Goal: Information Seeking & Learning: Learn about a topic

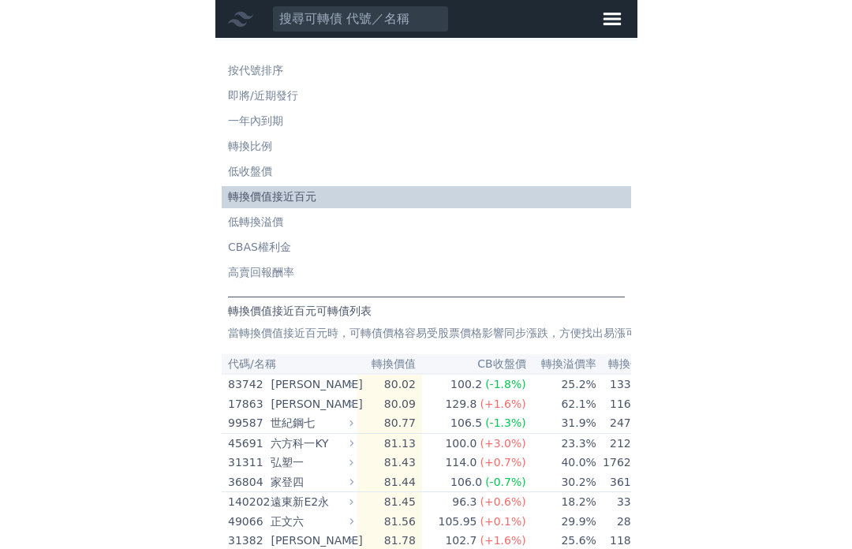
scroll to position [1503, 0]
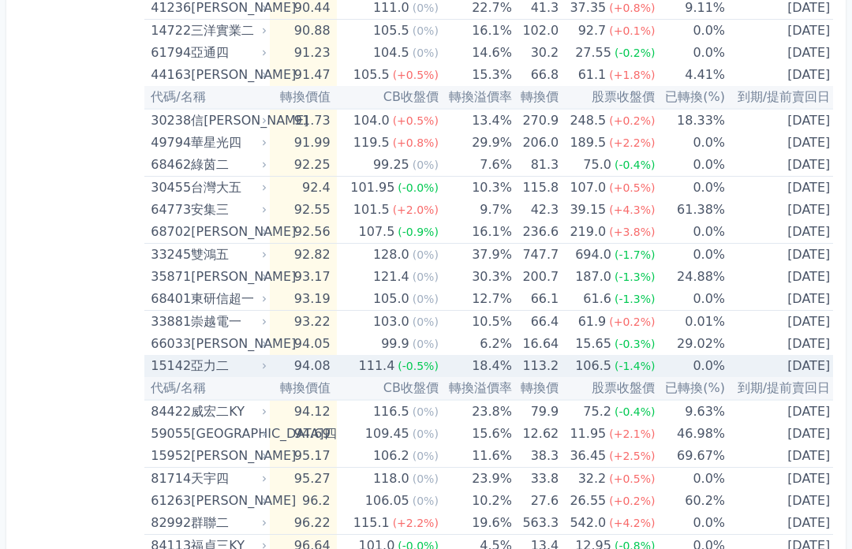
click at [342, 366] on td "111.4 (-0.5%)" at bounding box center [388, 366] width 102 height 22
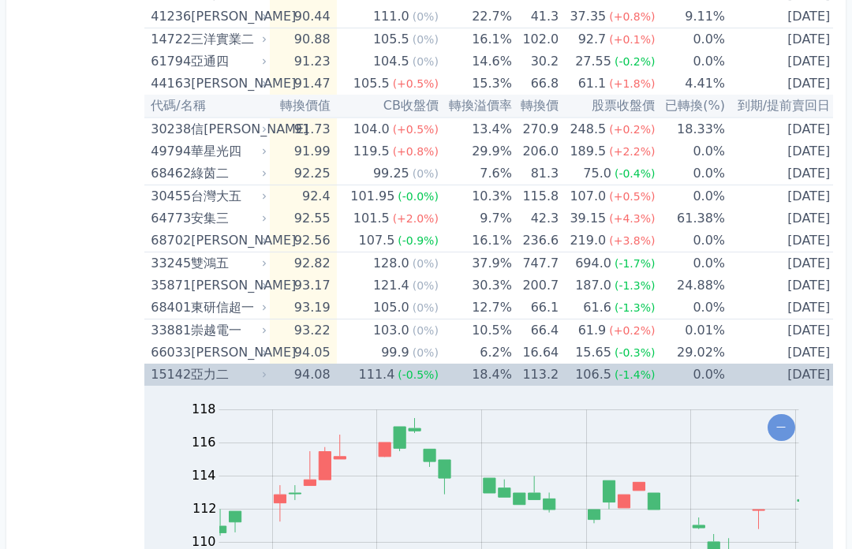
scroll to position [1492, 0]
click at [421, 370] on td "[DATE]" at bounding box center [780, 376] width 111 height 22
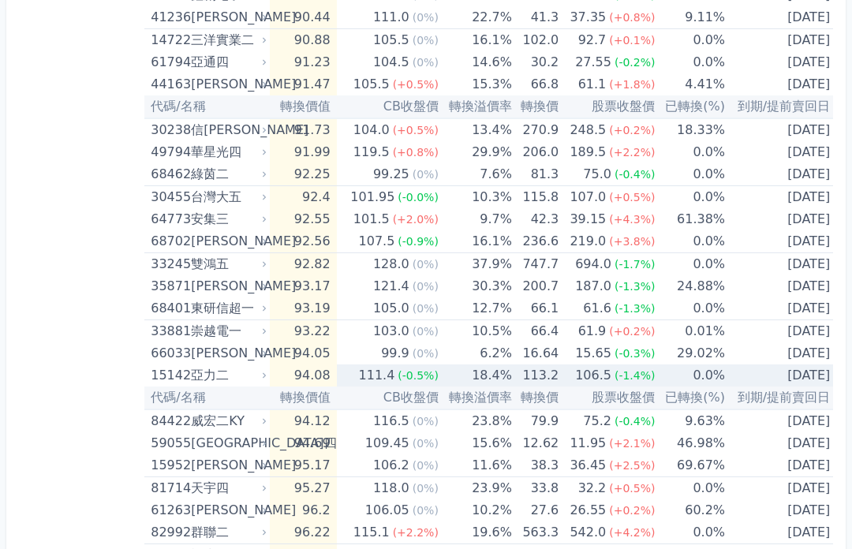
click at [421, 376] on div "106.5" at bounding box center [593, 376] width 43 height 22
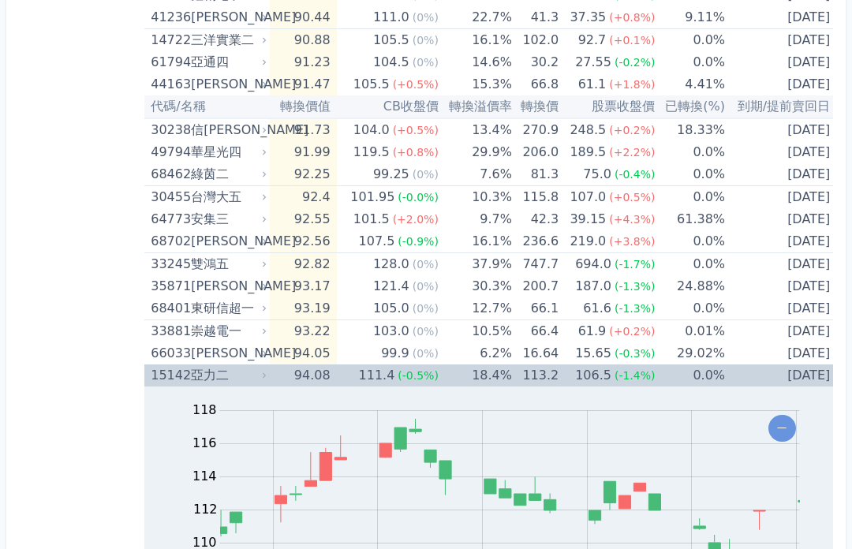
click at [213, 380] on div "亞力二" at bounding box center [227, 376] width 73 height 22
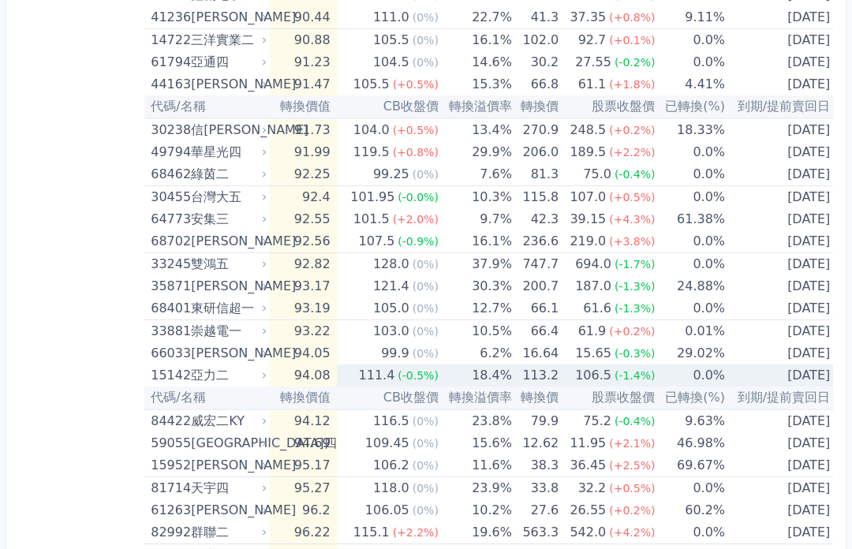
click at [255, 376] on div "亞力二" at bounding box center [227, 376] width 73 height 22
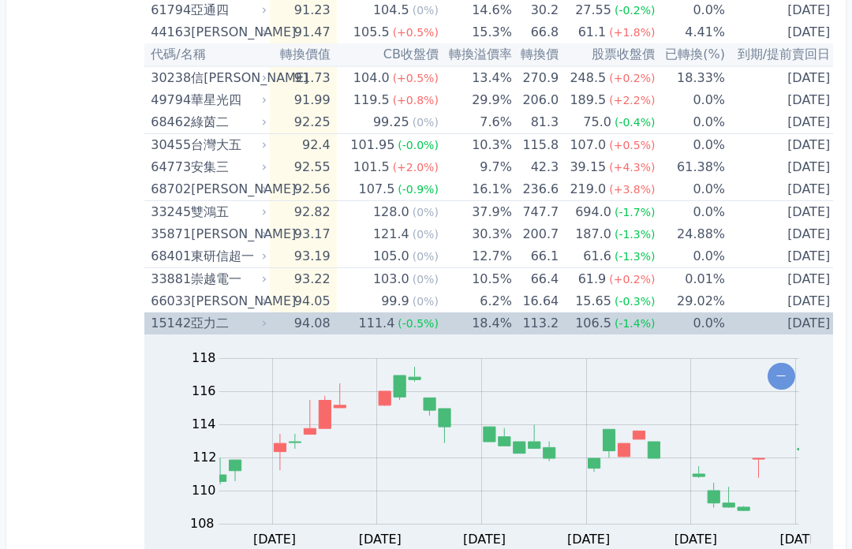
scroll to position [1545, 0]
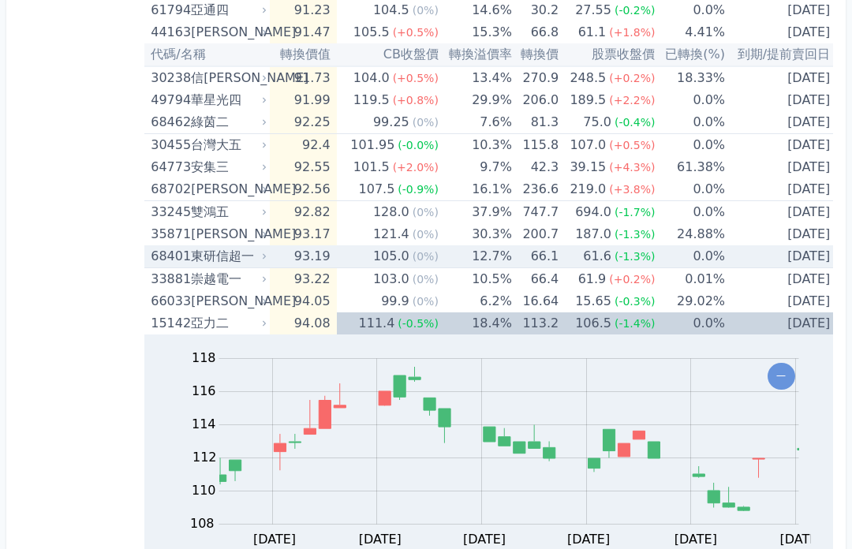
click at [421, 253] on td "66.1" at bounding box center [535, 257] width 47 height 23
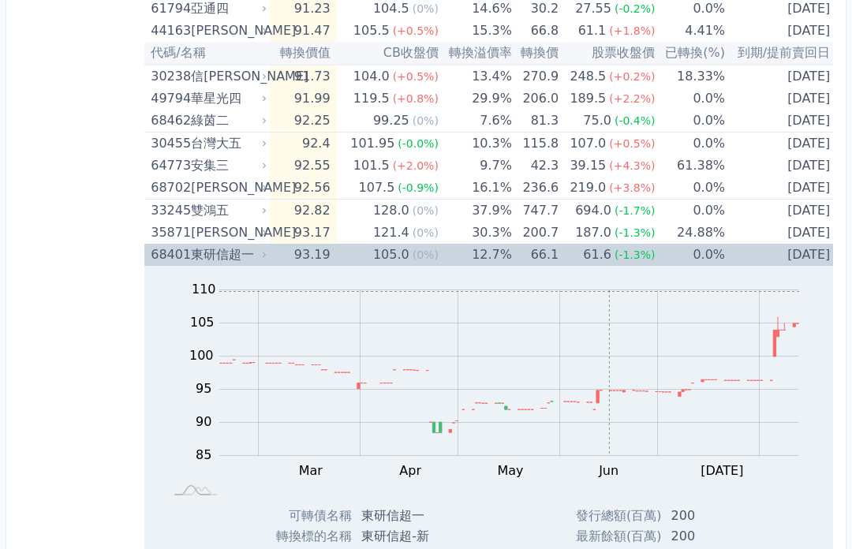
scroll to position [1547, 0]
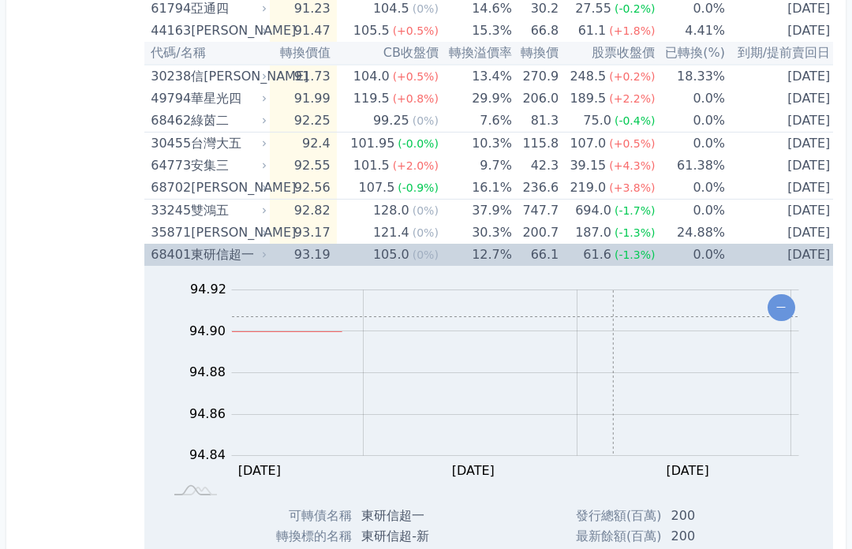
click at [421, 159] on td "42.3" at bounding box center [535, 166] width 47 height 22
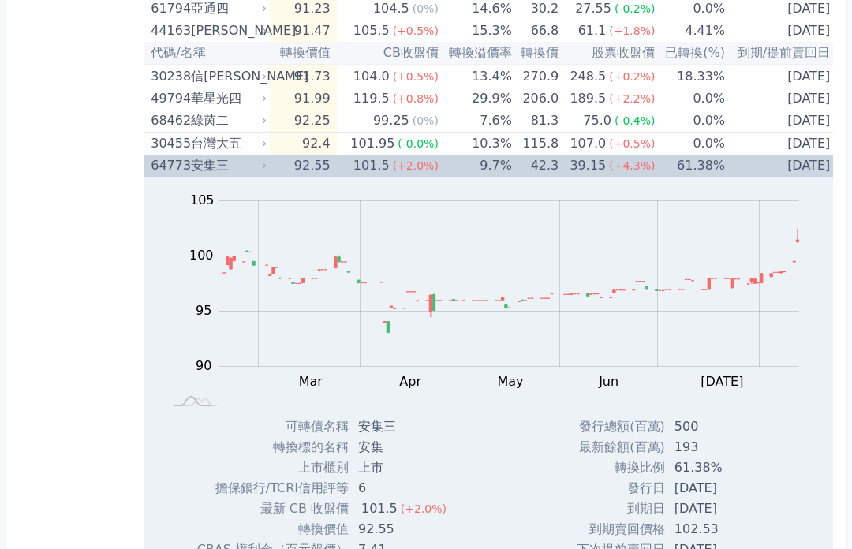
click at [421, 172] on span "(+4.3%)" at bounding box center [632, 165] width 46 height 13
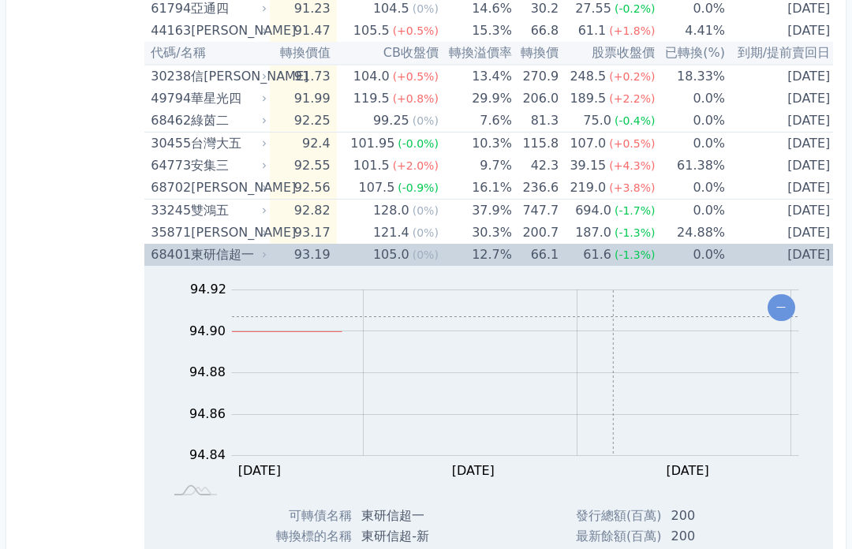
click at [421, 254] on td "0.0%" at bounding box center [690, 255] width 70 height 22
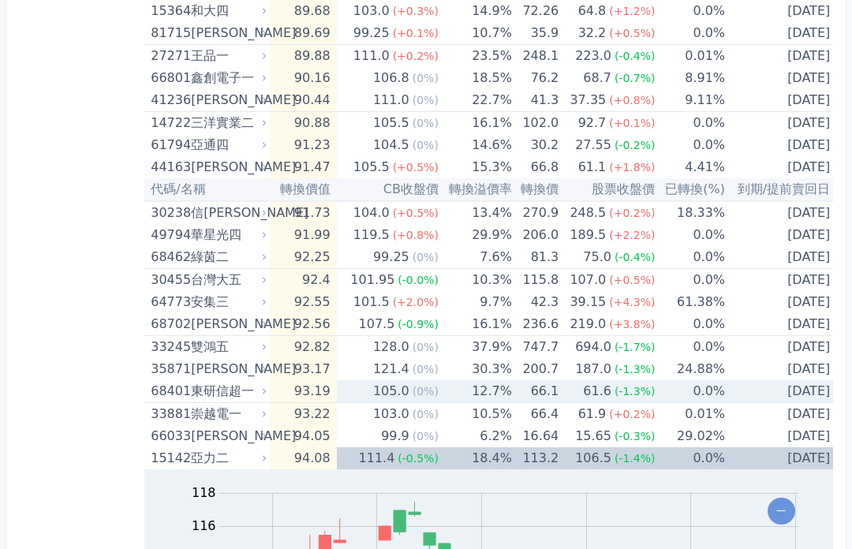
scroll to position [1410, 0]
click at [421, 250] on td "81.3" at bounding box center [535, 258] width 47 height 23
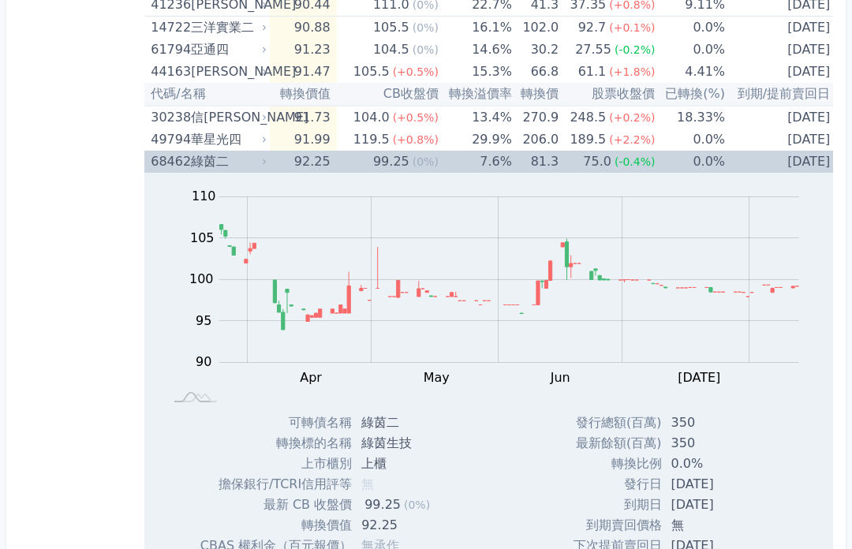
scroll to position [1492, 0]
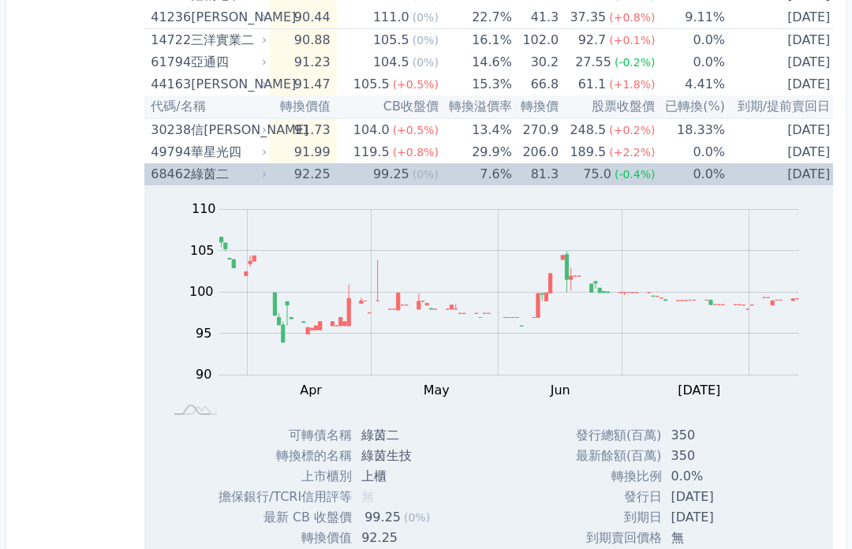
click at [421, 173] on td "7.6%" at bounding box center [475, 175] width 73 height 22
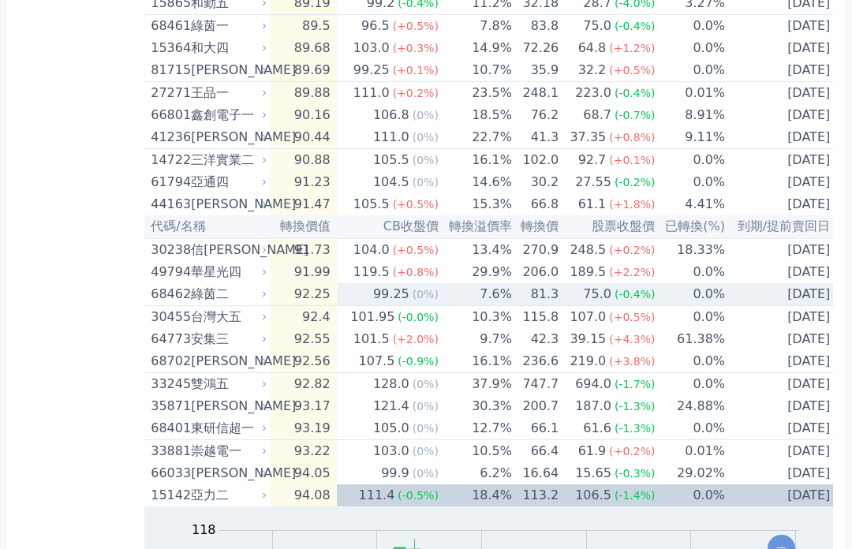
scroll to position [1372, 0]
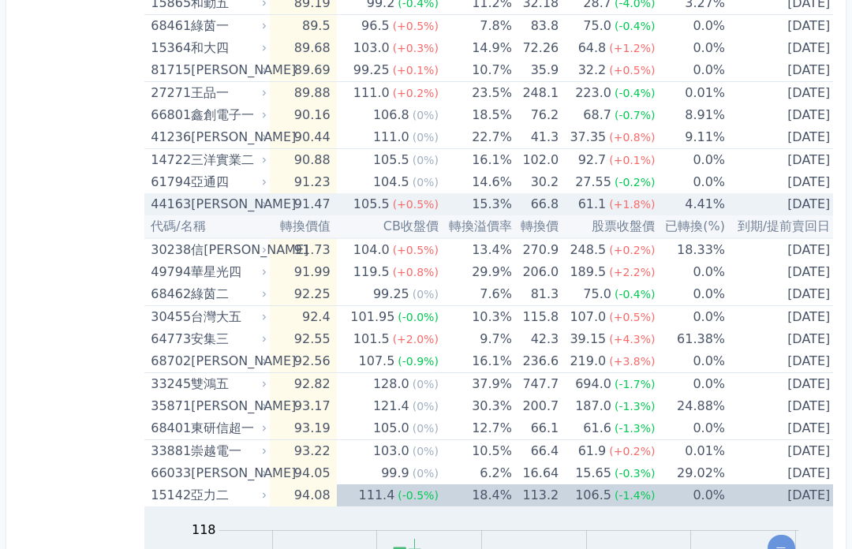
click at [421, 202] on td "66.8" at bounding box center [535, 205] width 47 height 22
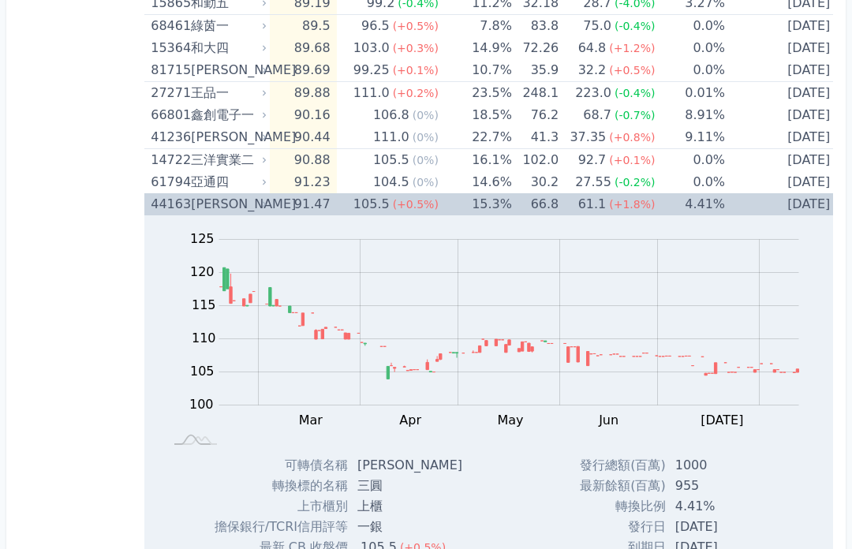
click at [421, 175] on td "30.2" at bounding box center [535, 182] width 47 height 22
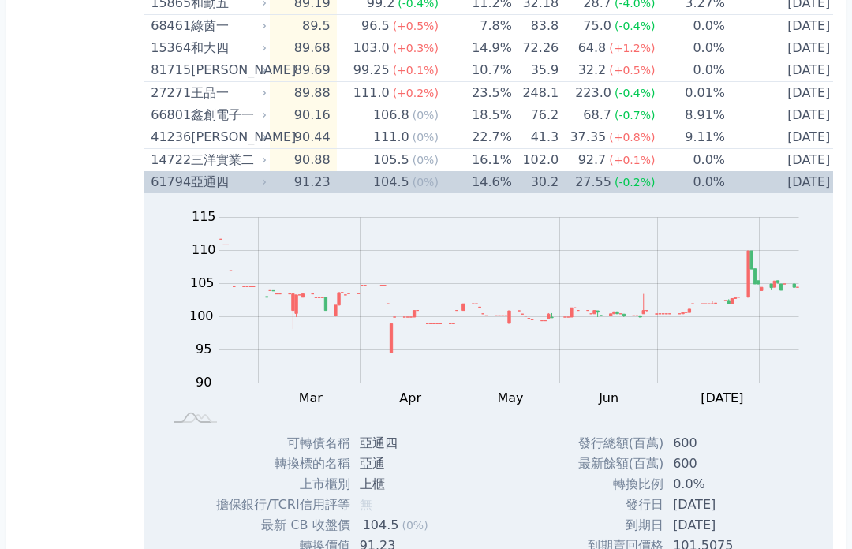
click at [421, 181] on td "30.2" at bounding box center [535, 182] width 47 height 22
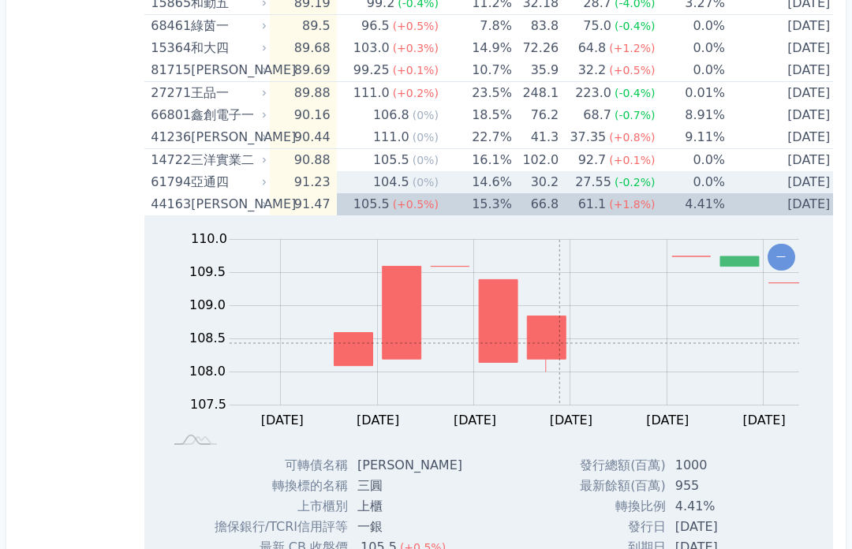
click at [421, 123] on td "76.2" at bounding box center [535, 115] width 47 height 22
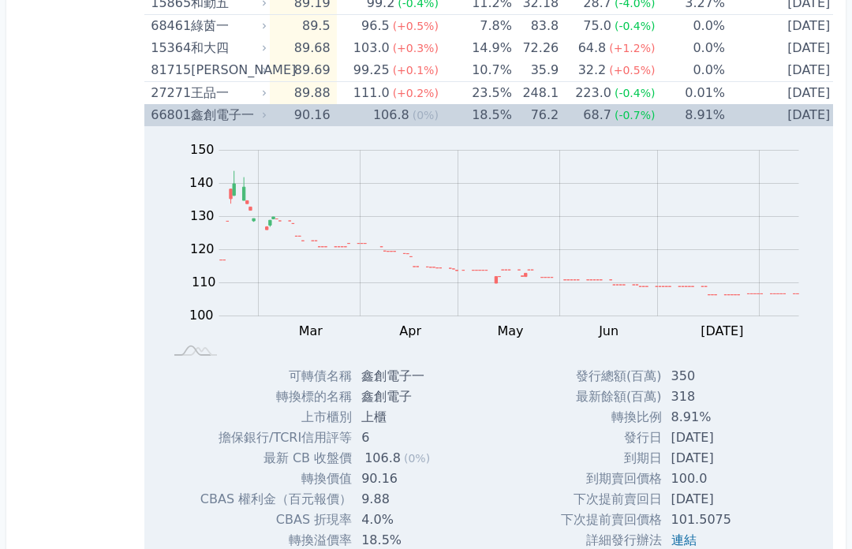
click at [421, 113] on td "76.2" at bounding box center [535, 115] width 47 height 22
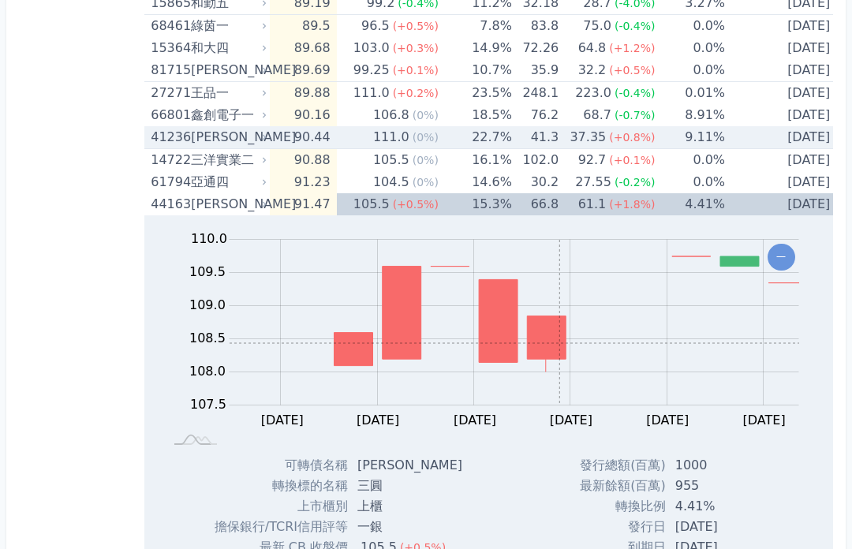
click at [421, 134] on td "41.3" at bounding box center [535, 137] width 47 height 23
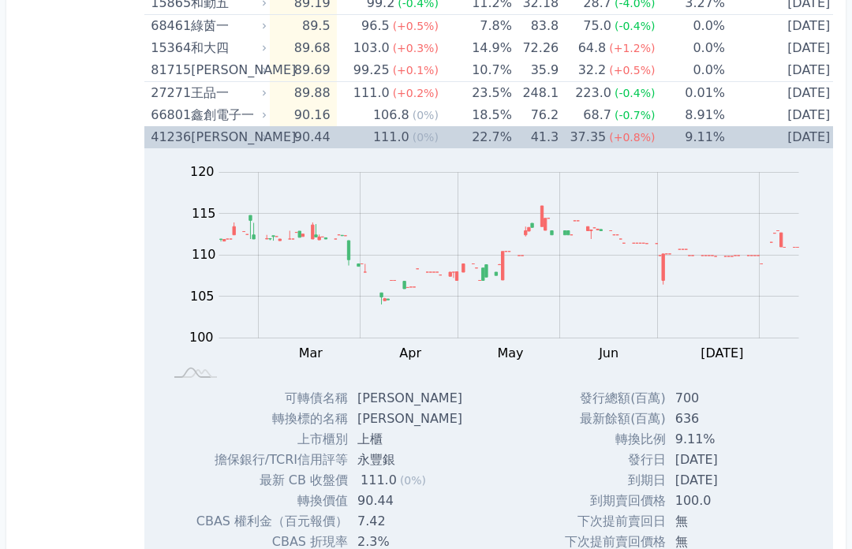
click at [421, 142] on td "41.3" at bounding box center [535, 137] width 47 height 22
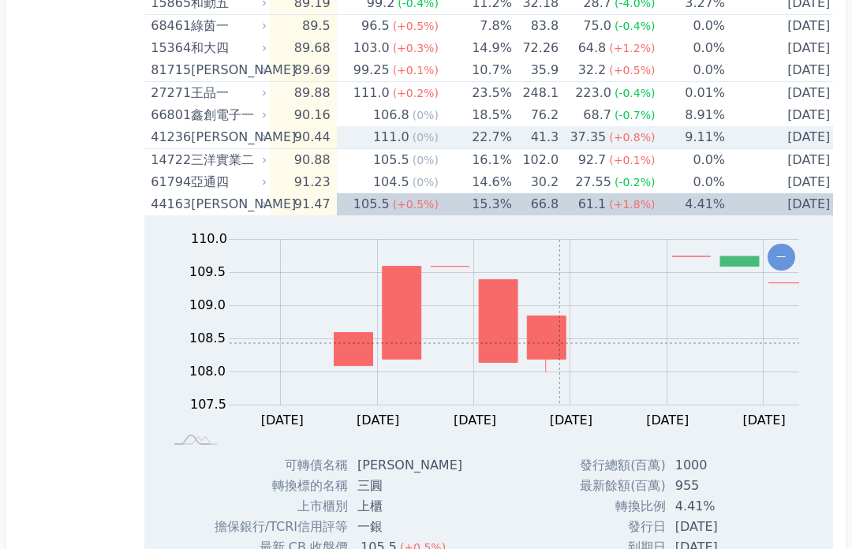
click at [421, 134] on td "41.3" at bounding box center [535, 137] width 47 height 23
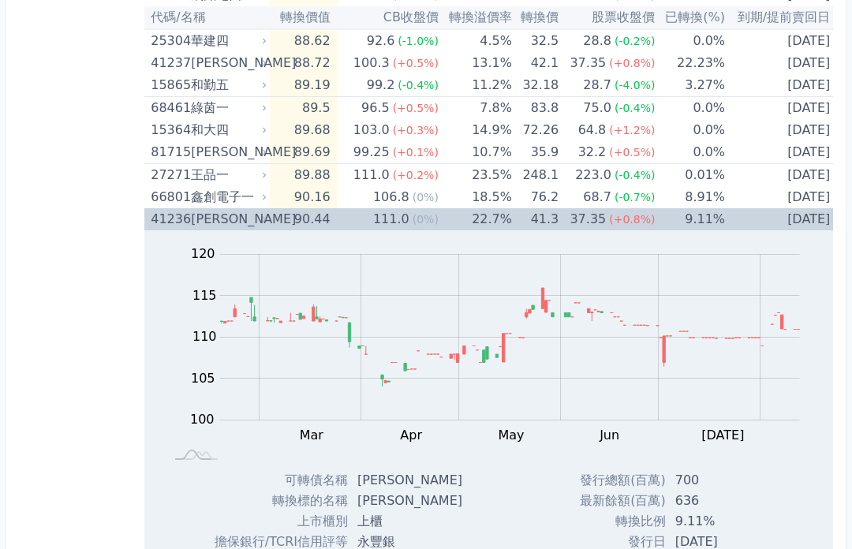
scroll to position [1290, 0]
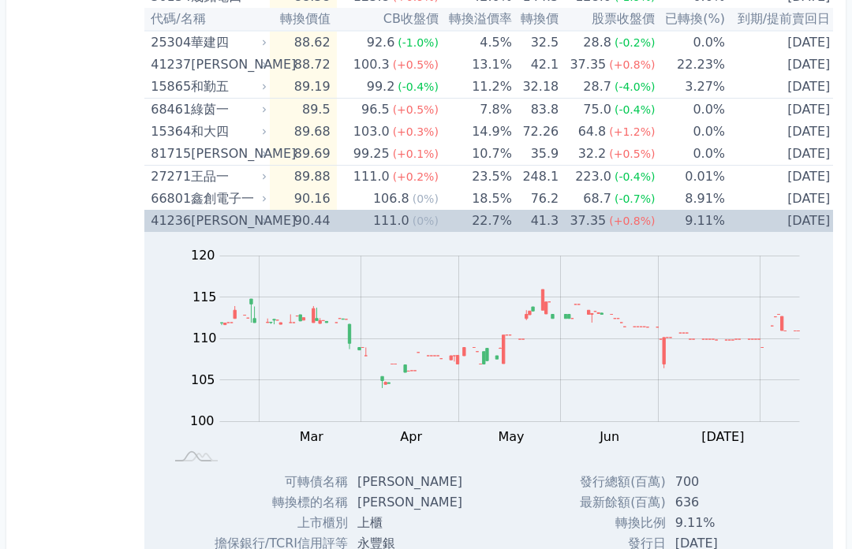
click at [421, 197] on td "76.2" at bounding box center [535, 199] width 47 height 22
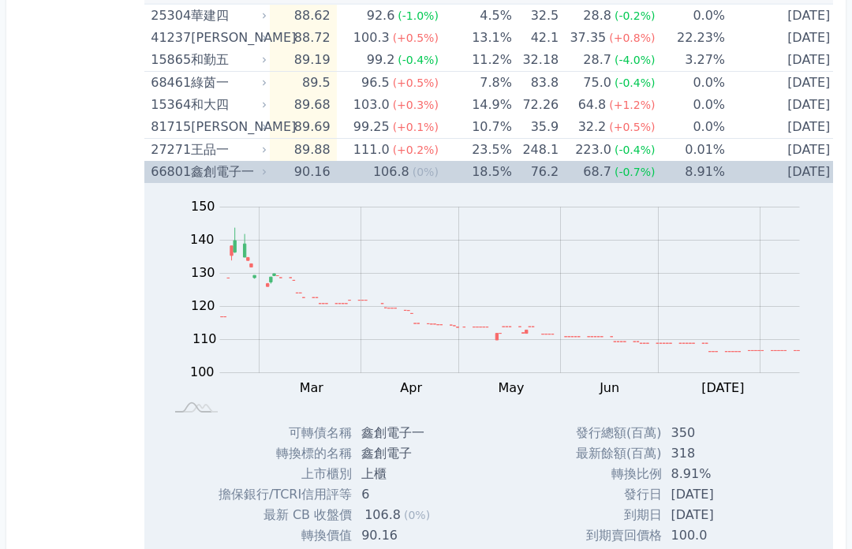
scroll to position [1316, 0]
click at [421, 168] on td "76.2" at bounding box center [535, 173] width 47 height 22
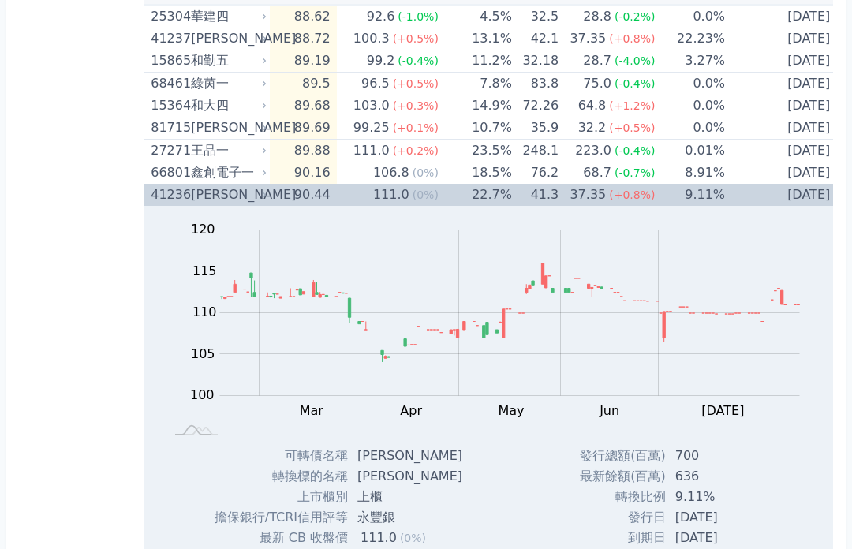
click at [421, 199] on td "41.3" at bounding box center [535, 195] width 47 height 22
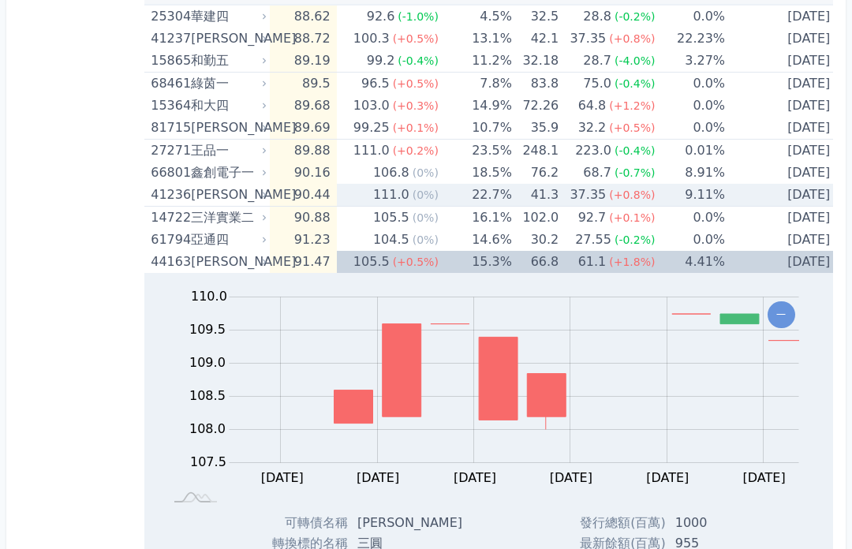
click at [421, 285] on div "Zoom Out 108.0 90 110.0 109.5 109.0 108.5 108.0 107.5 107.0 130 L Feb [DATE] Ma…" at bounding box center [490, 393] width 692 height 240
click at [421, 191] on td "41.3" at bounding box center [535, 195] width 47 height 23
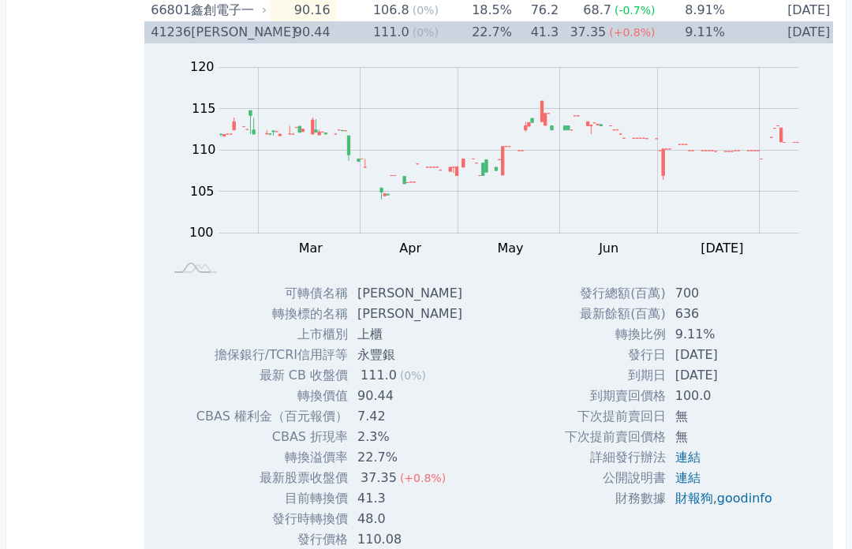
scroll to position [1481, 0]
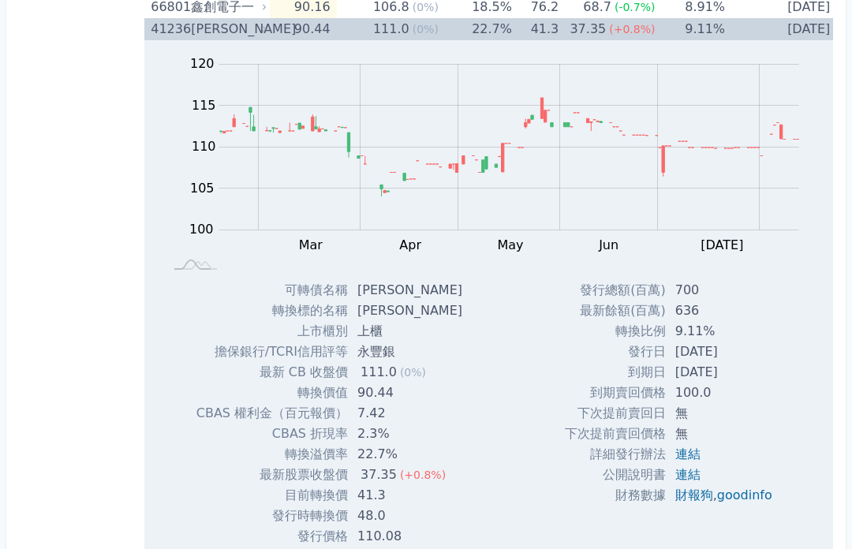
click at [421, 503] on link "goodinfo" at bounding box center [744, 496] width 55 height 15
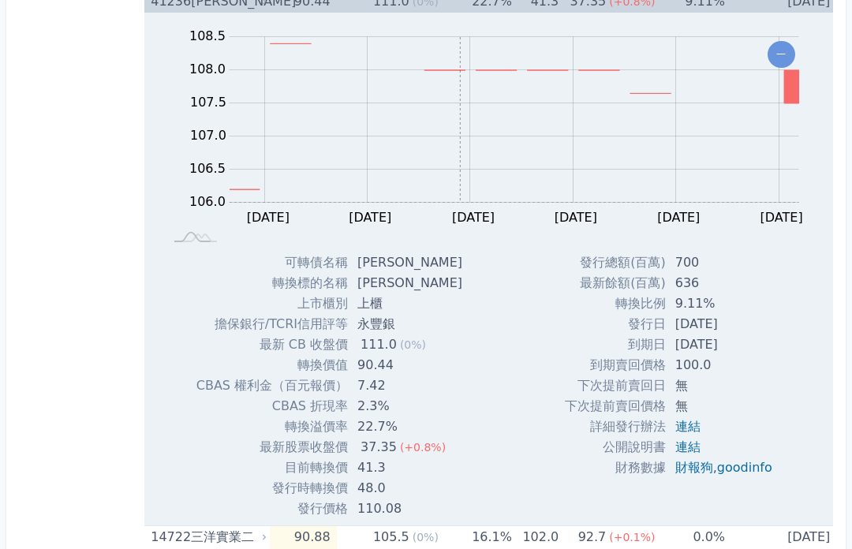
click at [421, 2] on td "41.3" at bounding box center [535, 2] width 47 height 22
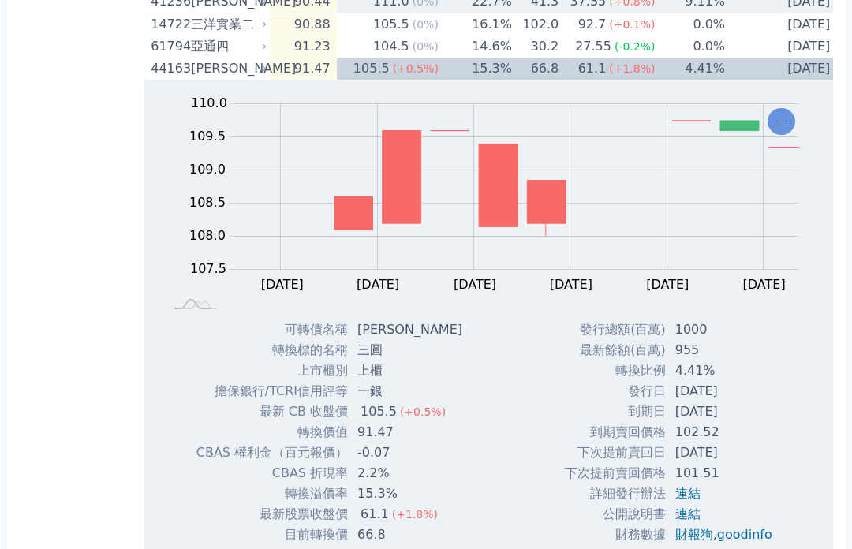
click at [421, 69] on span "(+0.5%)" at bounding box center [416, 68] width 46 height 13
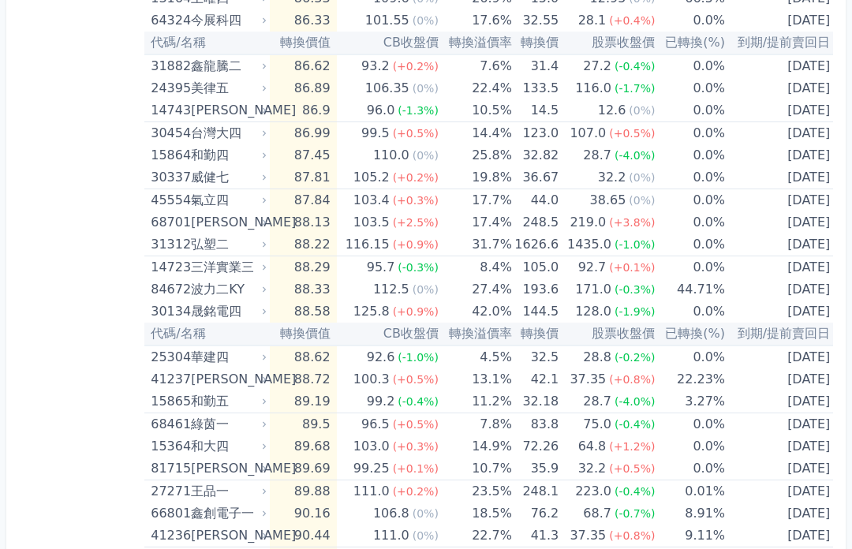
scroll to position [964, 0]
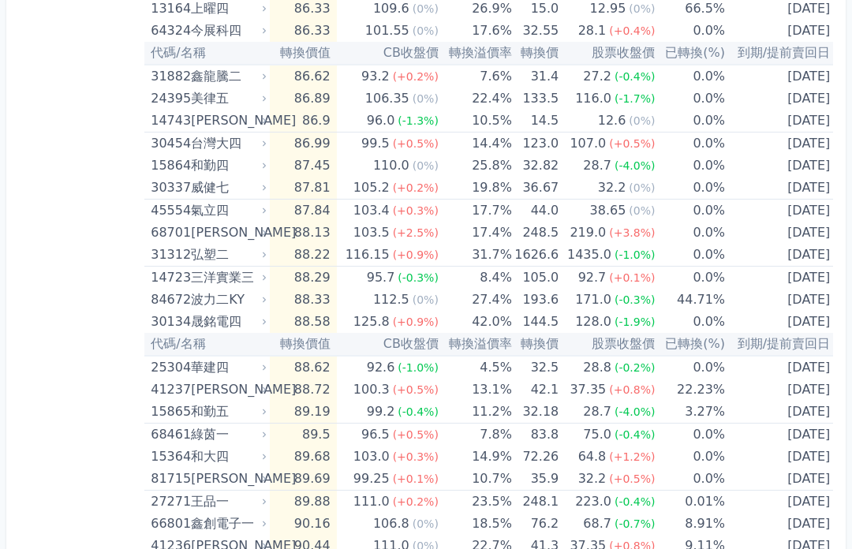
click at [421, 211] on td "44.0" at bounding box center [535, 211] width 47 height 23
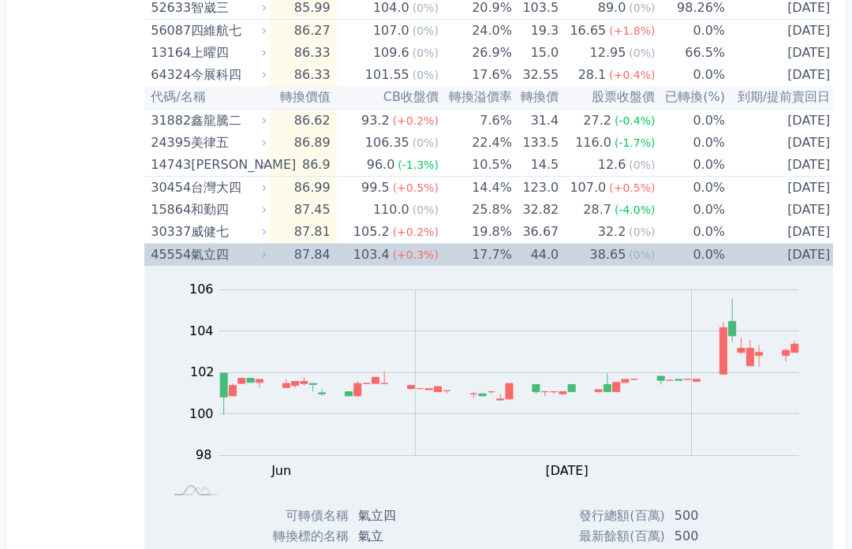
scroll to position [919, 0]
click at [421, 253] on td "38.65 (0%)" at bounding box center [607, 256] width 96 height 23
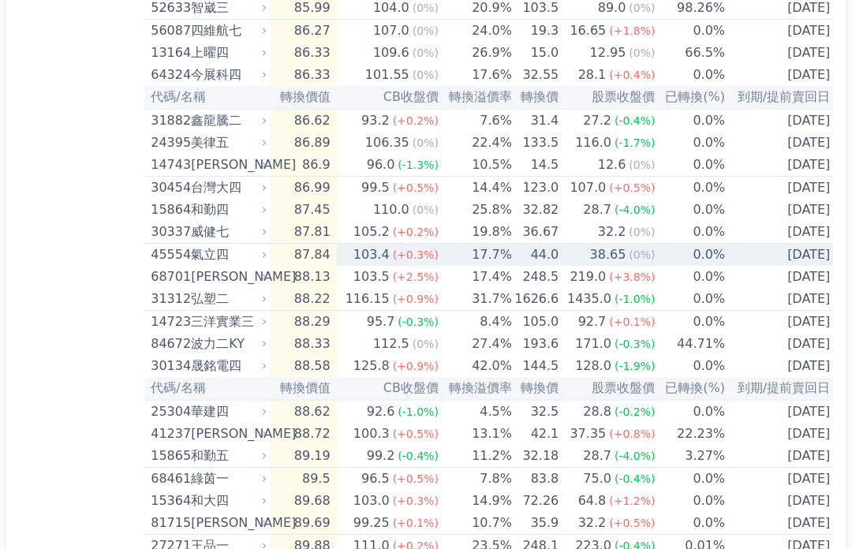
click at [184, 234] on div "30337" at bounding box center [169, 232] width 36 height 22
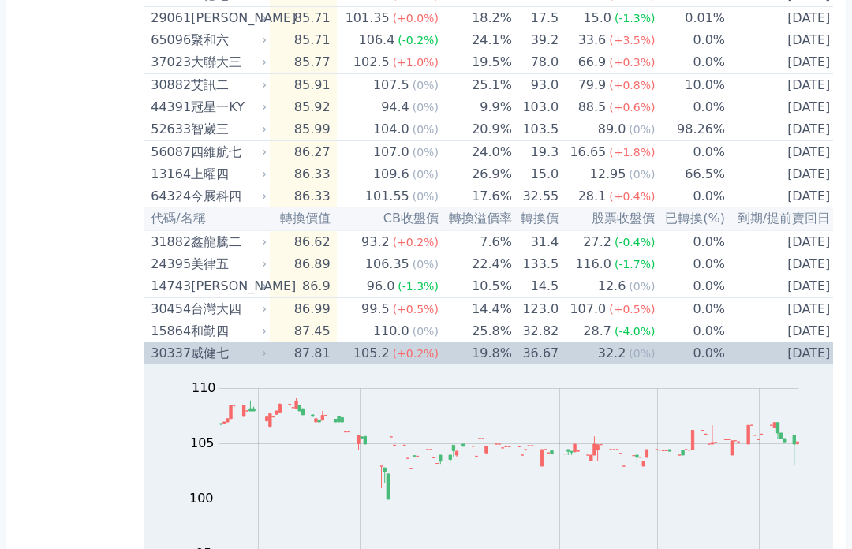
scroll to position [797, 0]
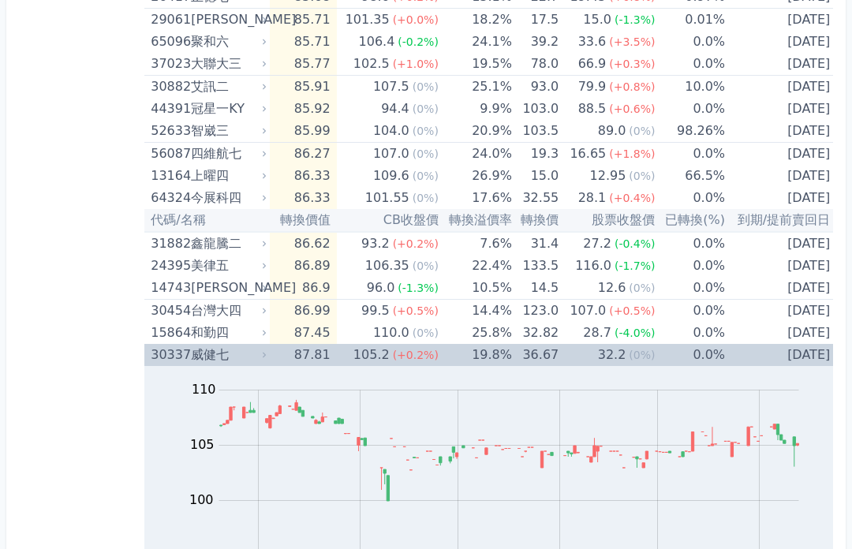
click at [421, 354] on td "32.2 (0%)" at bounding box center [607, 355] width 96 height 22
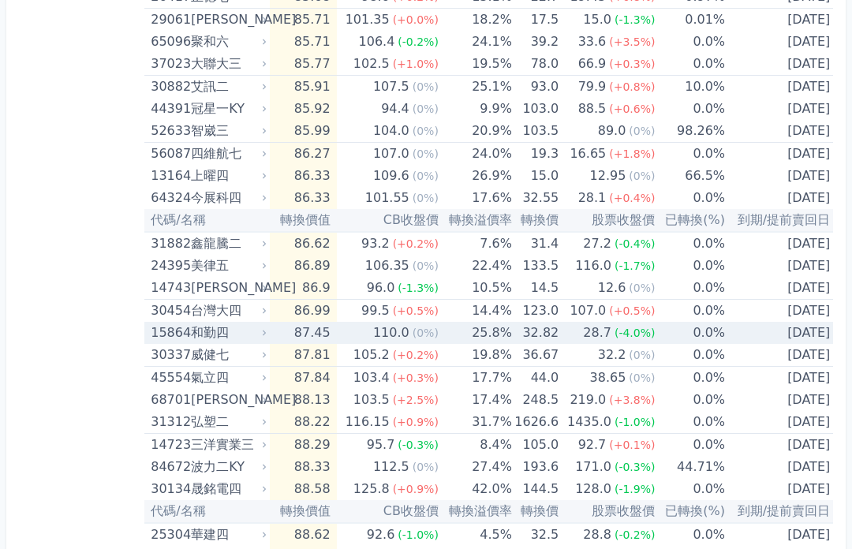
click at [421, 336] on td "32.82" at bounding box center [535, 333] width 47 height 22
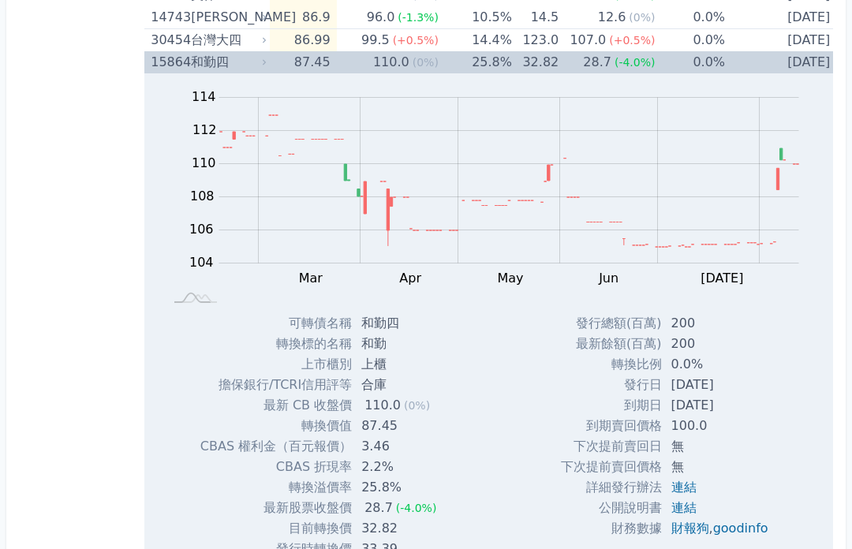
scroll to position [1078, 0]
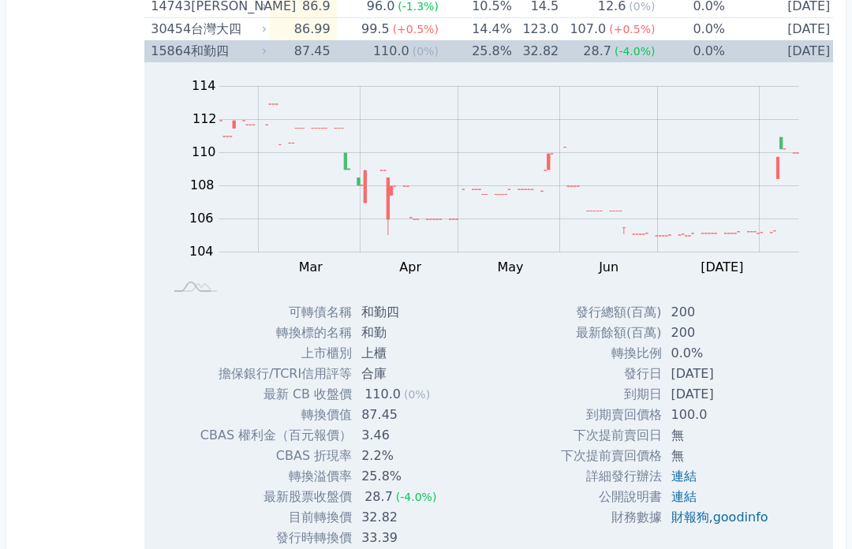
click at [421, 519] on link "goodinfo" at bounding box center [740, 518] width 55 height 15
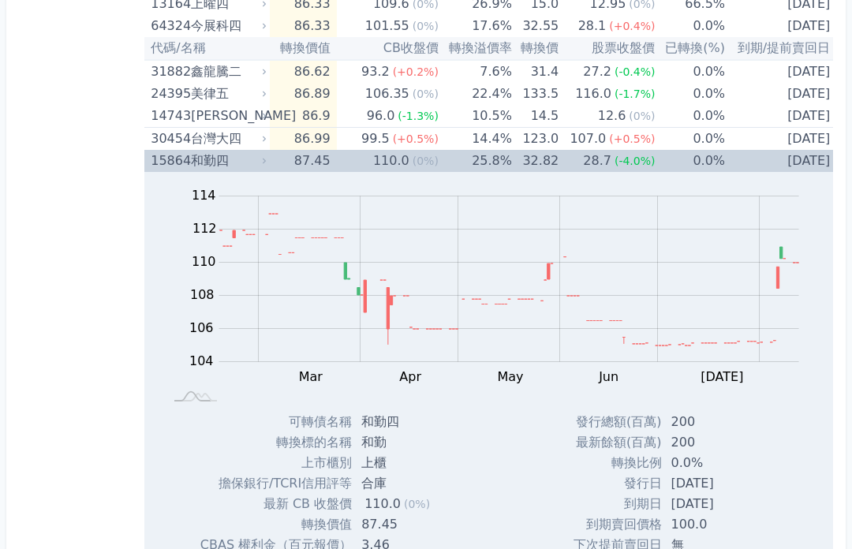
scroll to position [969, 0]
click at [421, 160] on td "25.8%" at bounding box center [475, 161] width 73 height 22
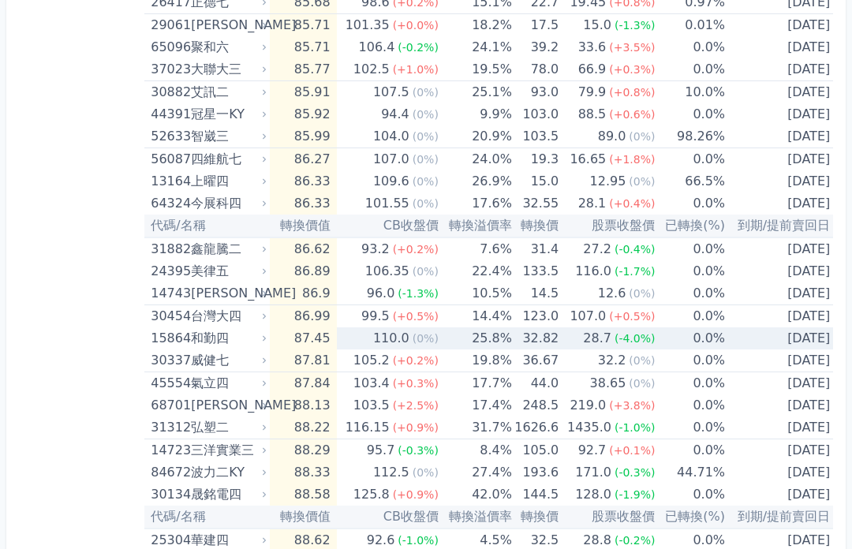
scroll to position [785, 0]
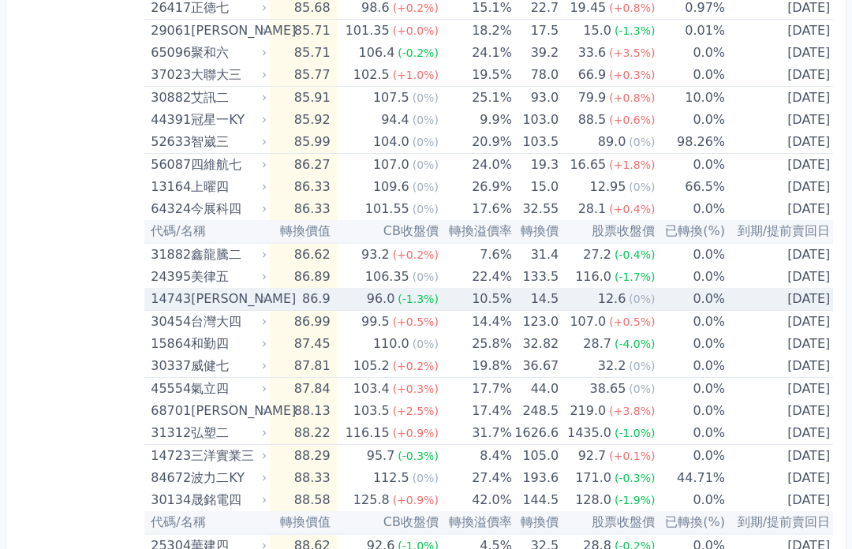
click at [170, 299] on div "14743" at bounding box center [169, 300] width 36 height 22
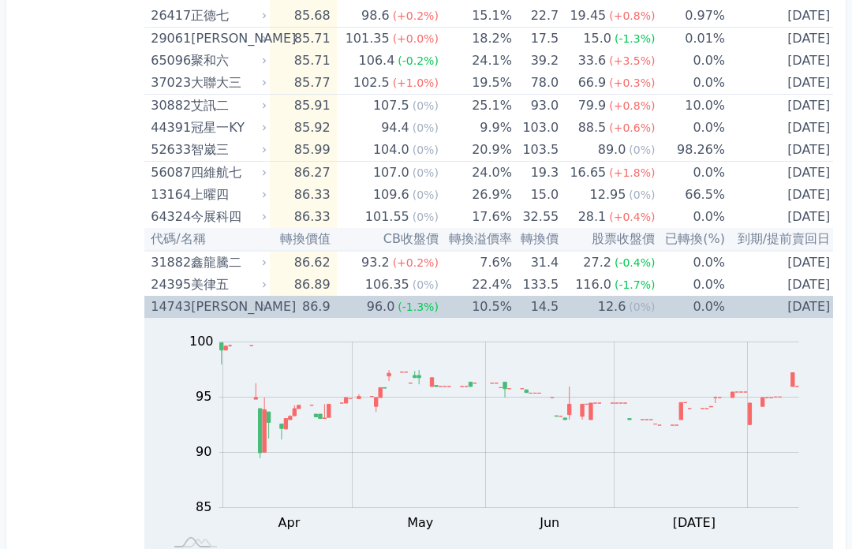
scroll to position [762, 0]
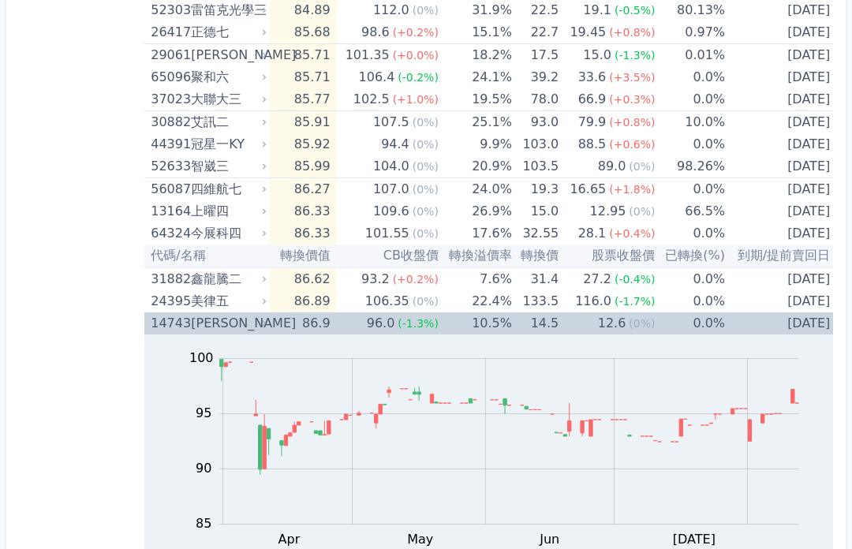
click at [421, 323] on td "12.6 (0%)" at bounding box center [607, 324] width 96 height 22
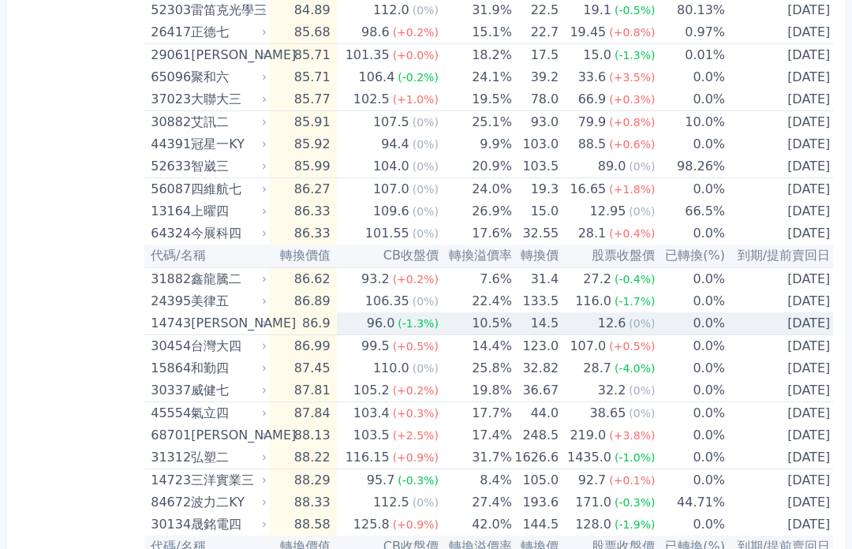
click at [173, 297] on div "24395" at bounding box center [169, 301] width 36 height 22
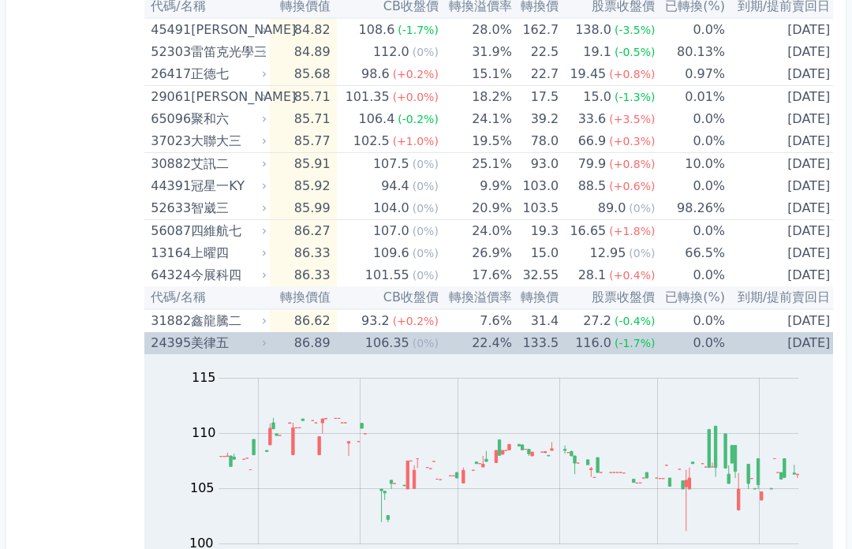
scroll to position [720, 0]
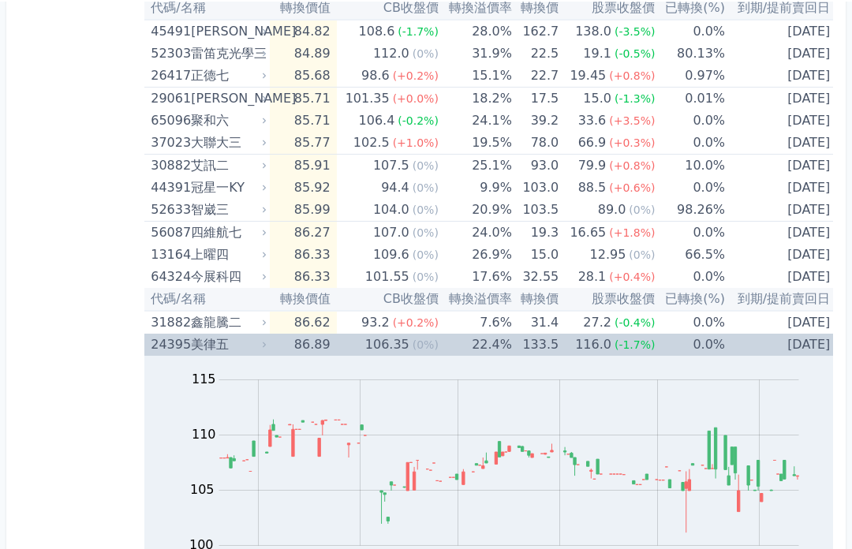
click at [421, 354] on td "[DATE]" at bounding box center [780, 343] width 111 height 22
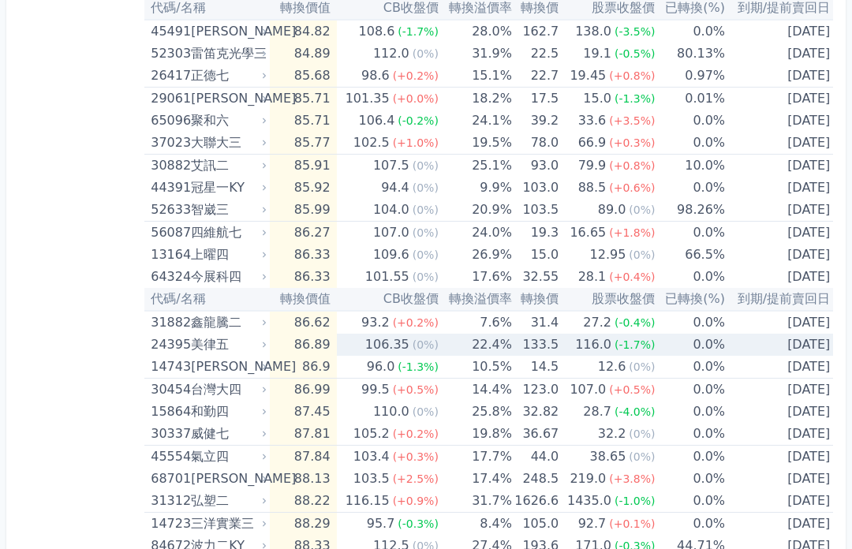
click at [176, 344] on div "24395" at bounding box center [169, 345] width 36 height 22
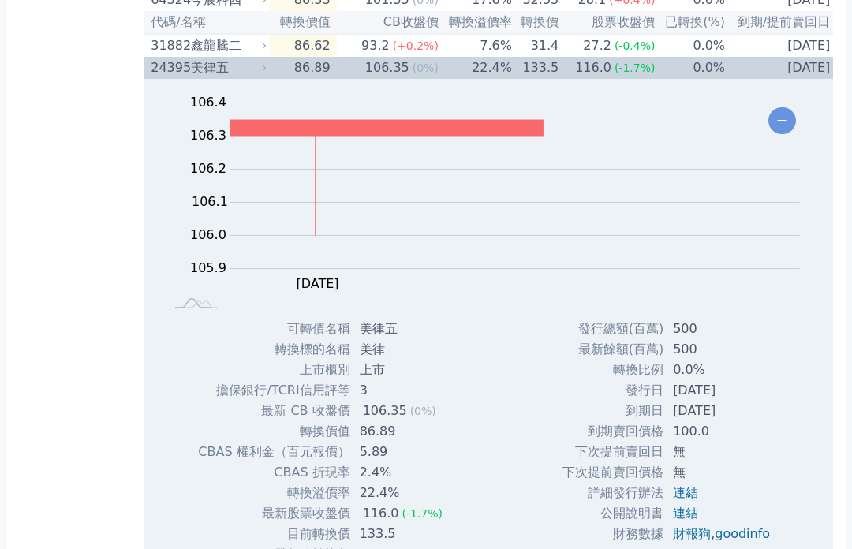
scroll to position [1003, 0]
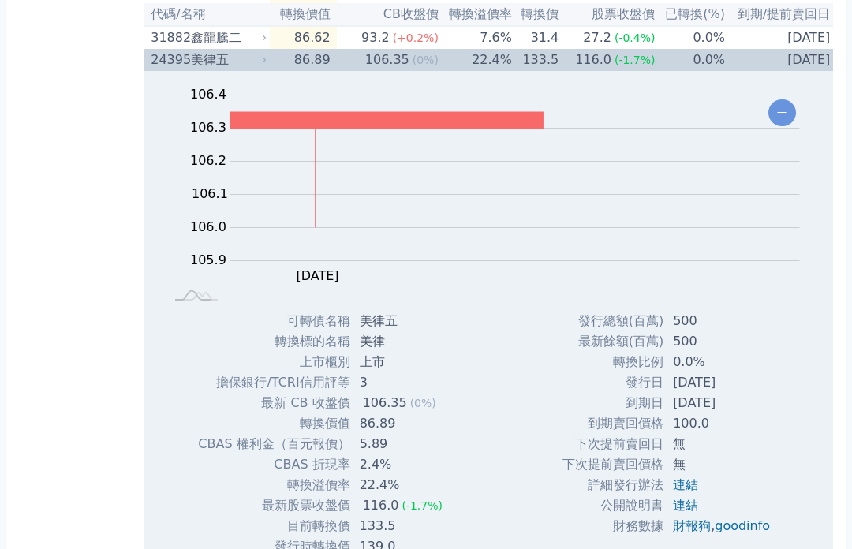
click at [421, 533] on link "goodinfo" at bounding box center [742, 526] width 55 height 15
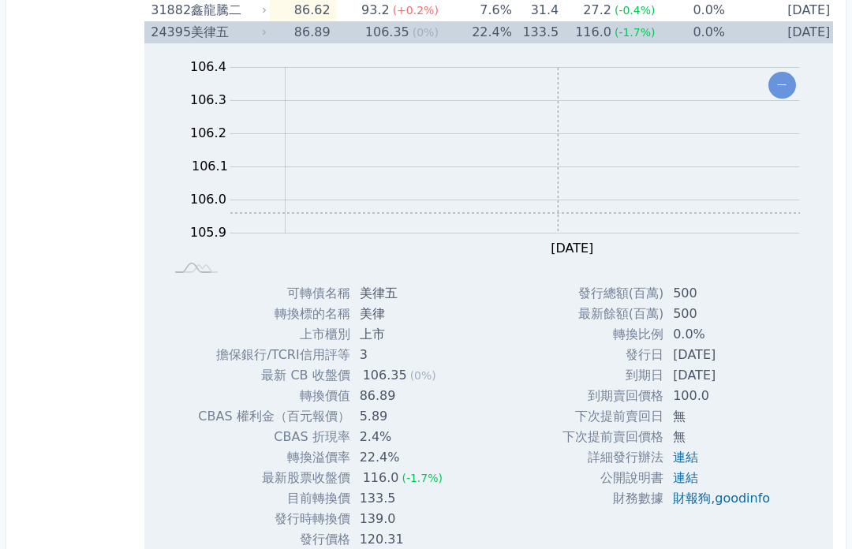
click at [421, 31] on td "0.0%" at bounding box center [690, 32] width 70 height 22
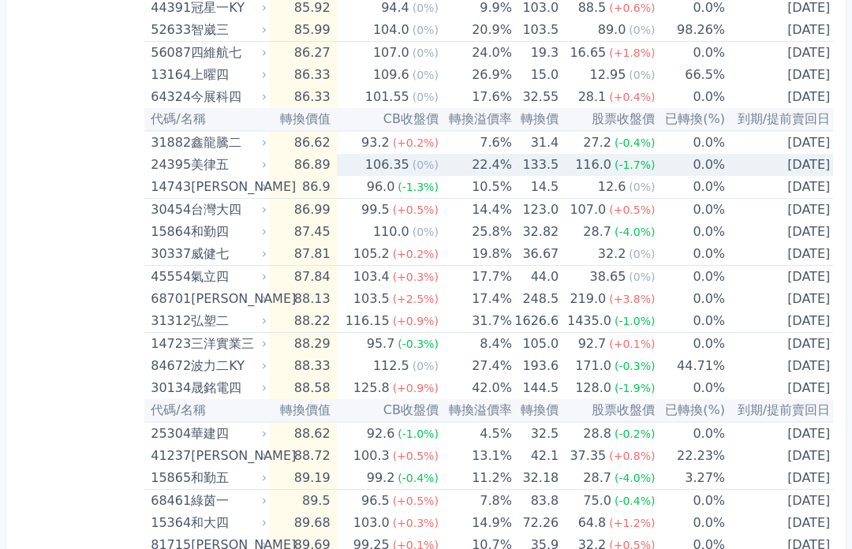
scroll to position [894, 0]
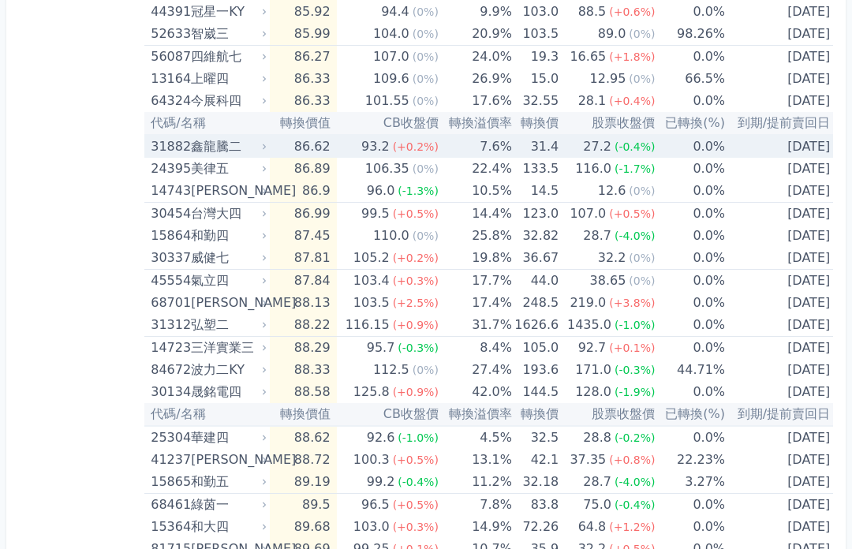
click at [421, 145] on td "31.4" at bounding box center [535, 146] width 47 height 23
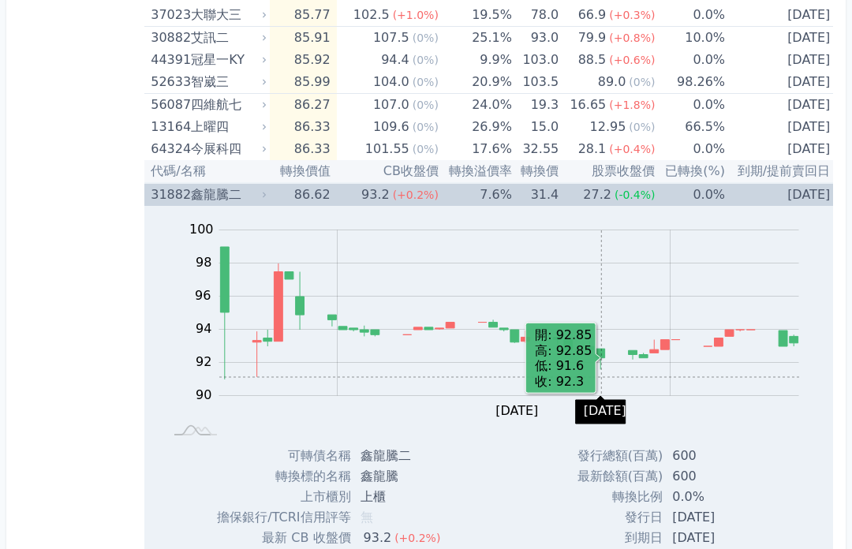
scroll to position [848, 0]
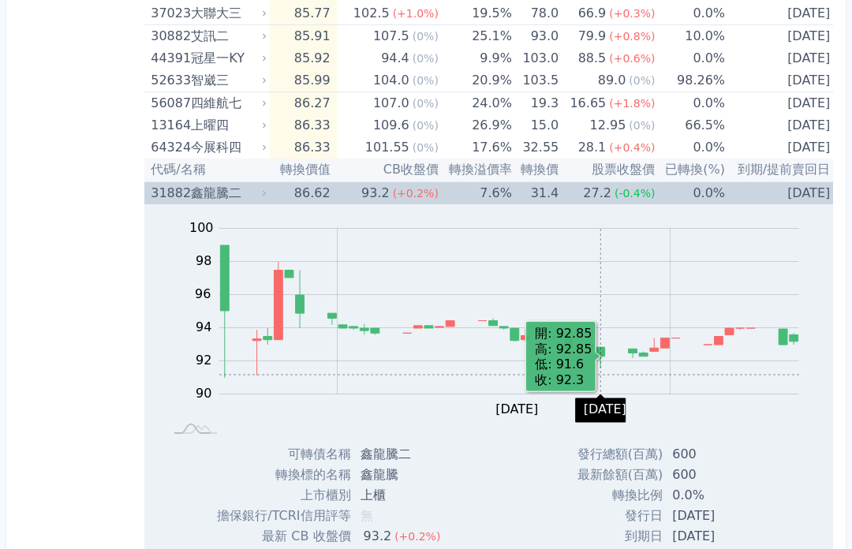
click at [421, 193] on span "(-0.4%)" at bounding box center [635, 193] width 41 height 13
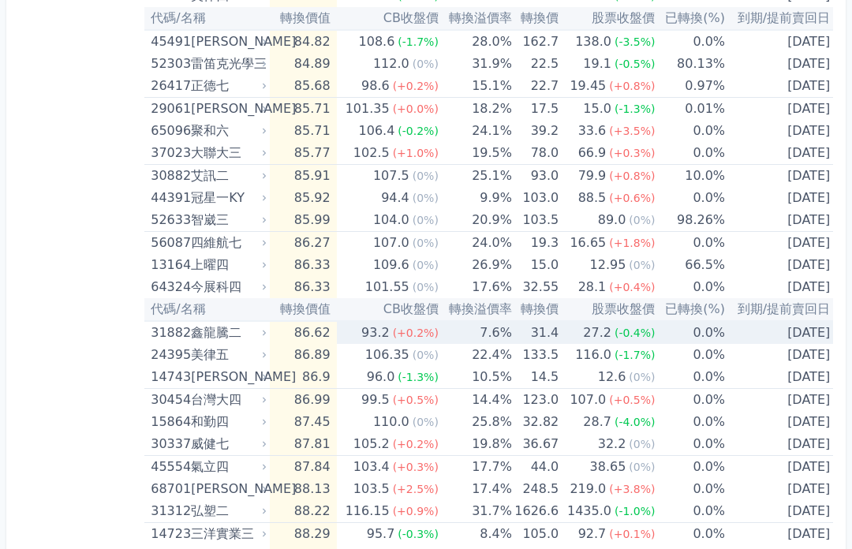
scroll to position [707, 0]
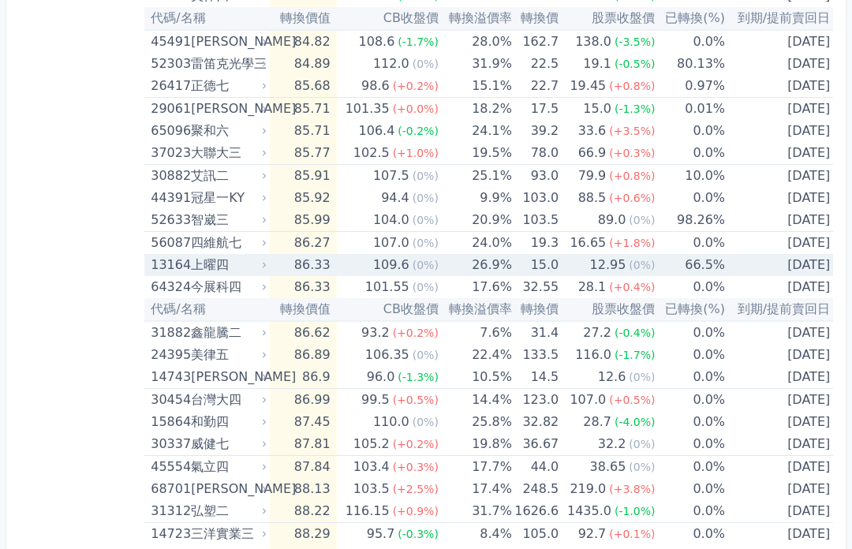
click at [421, 268] on td "15.0" at bounding box center [535, 266] width 47 height 22
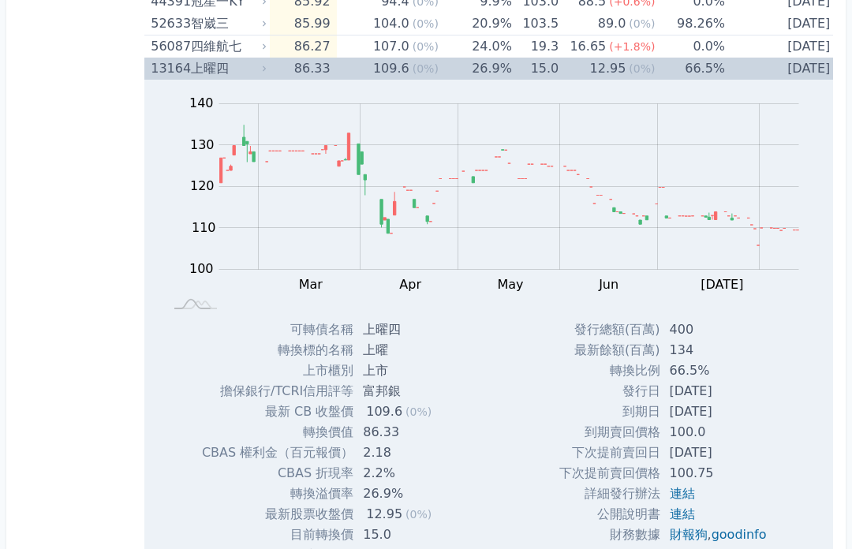
scroll to position [919, 0]
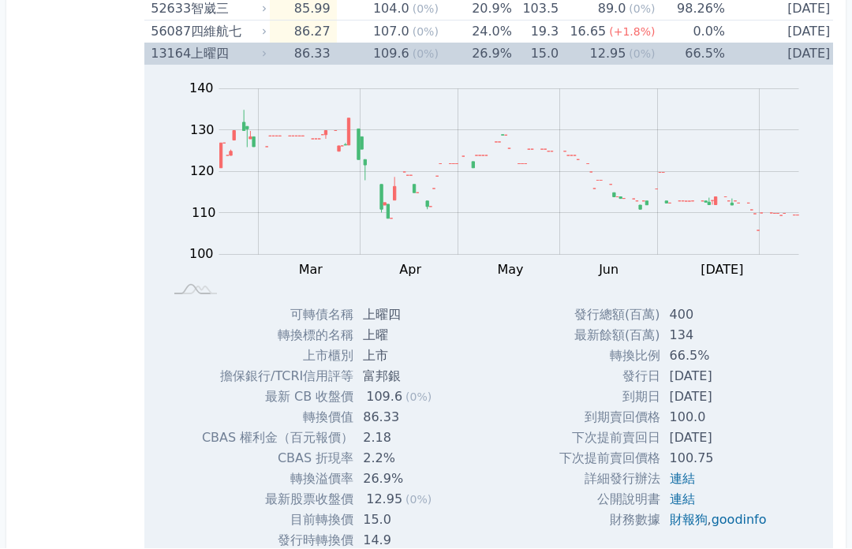
click at [421, 524] on link "goodinfo" at bounding box center [739, 520] width 55 height 15
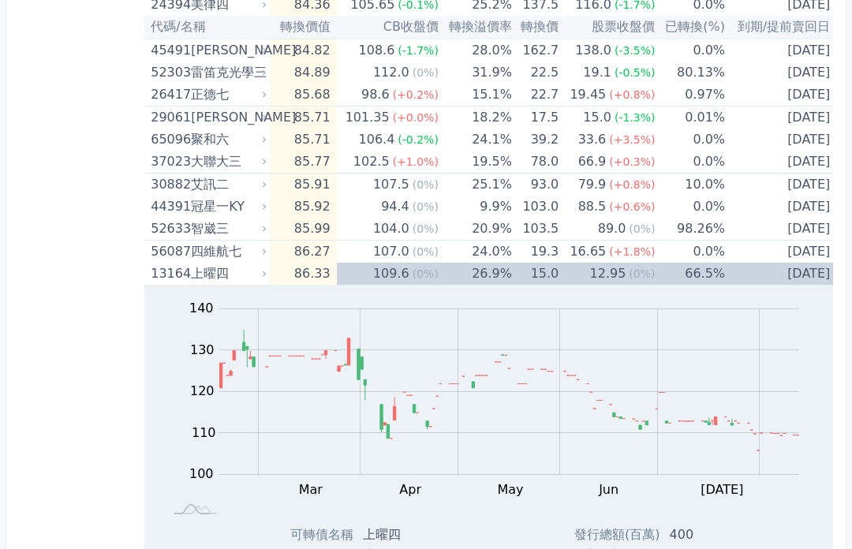
scroll to position [684, 0]
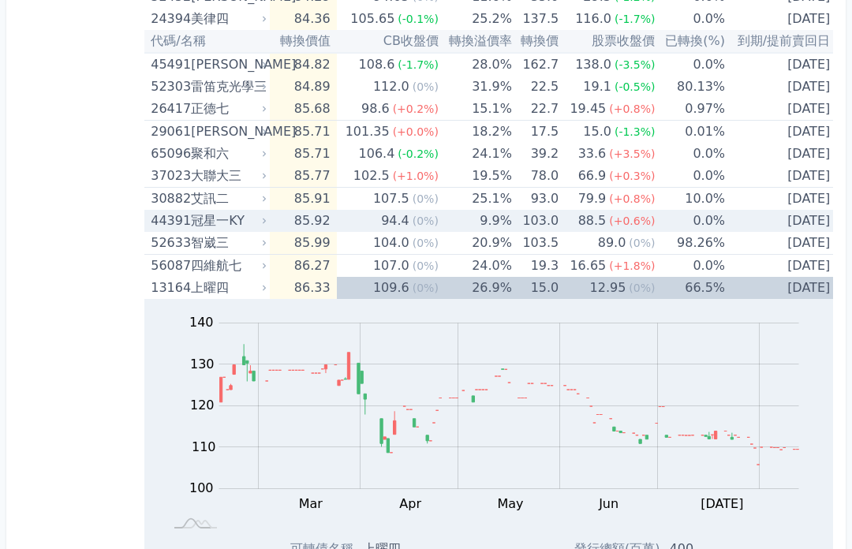
click at [145, 230] on td "44391 冠星一KY" at bounding box center [206, 222] width 125 height 22
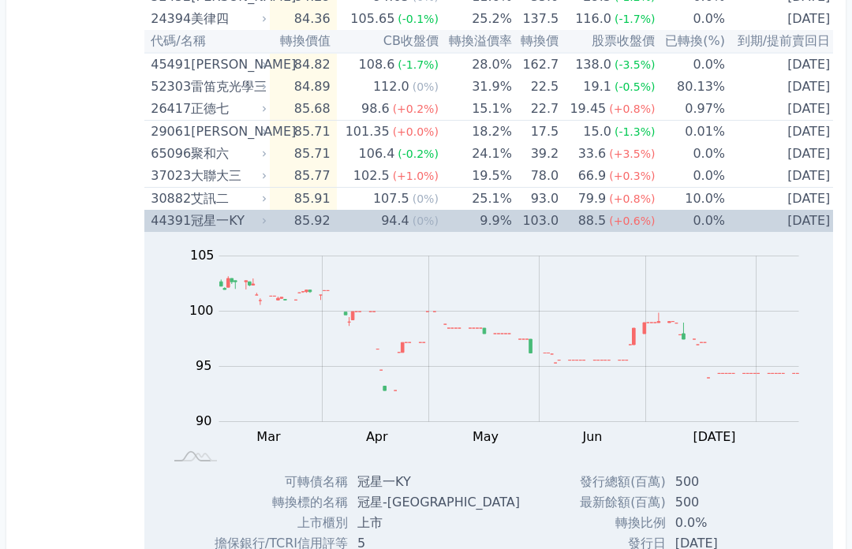
click at [174, 202] on div "30882" at bounding box center [169, 199] width 36 height 22
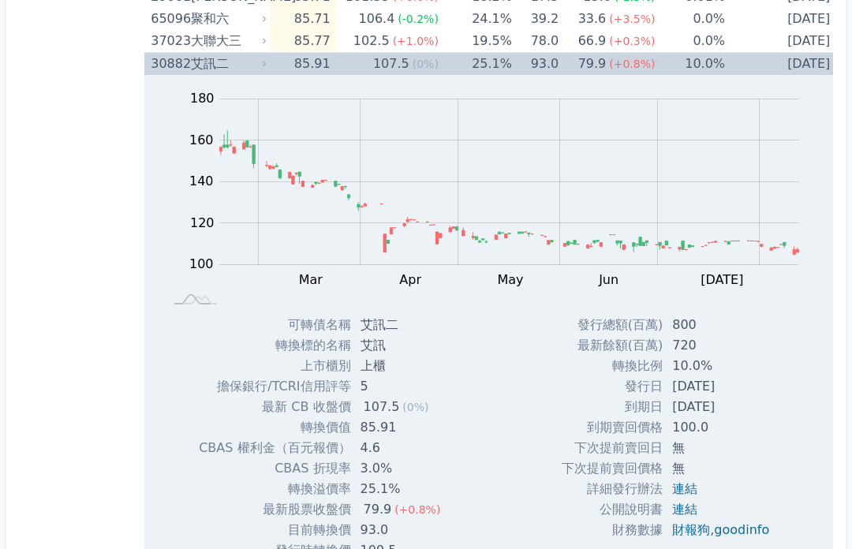
scroll to position [822, 0]
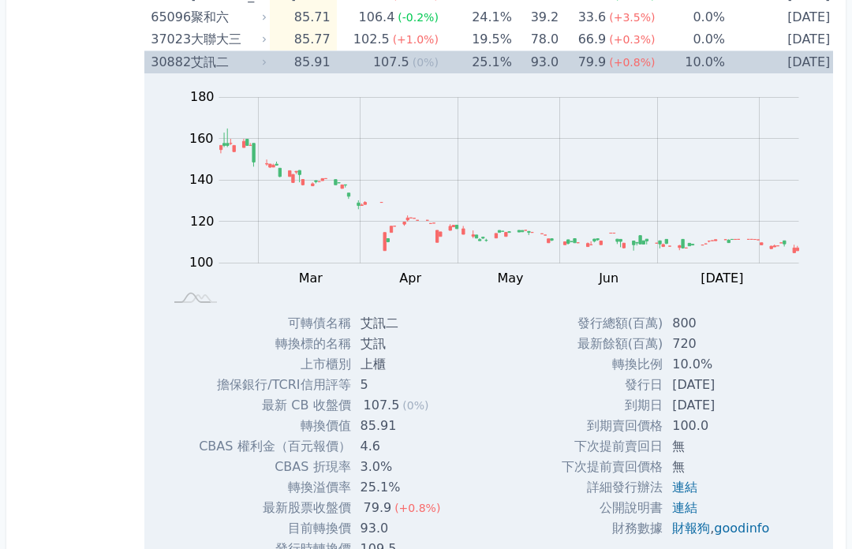
click at [421, 523] on div "發行總額(百萬) 800 最新餘額(百萬) 720 轉換比例 10.0% 發行日 [DATE] 到期日 [DATE] 100.0 無" at bounding box center [672, 446] width 258 height 267
click at [421, 525] on link "goodinfo" at bounding box center [741, 528] width 55 height 15
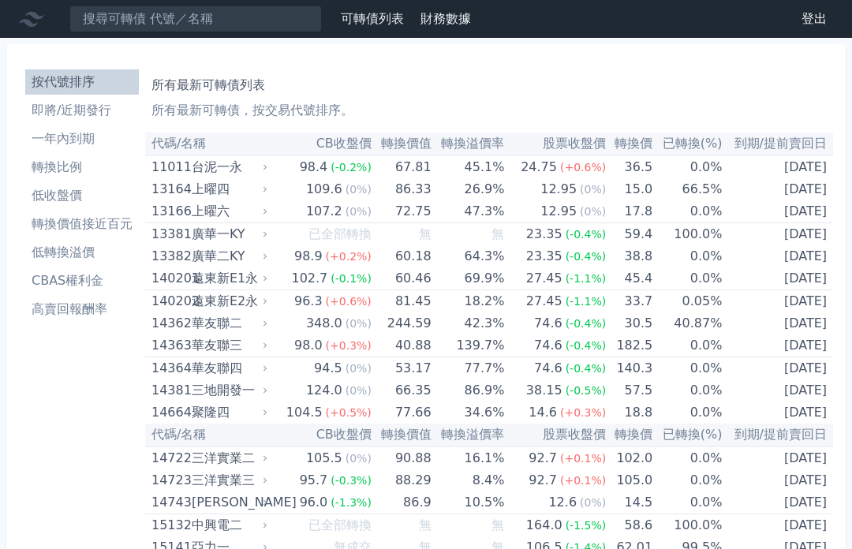
click at [107, 227] on li "轉換價值接近百元" at bounding box center [82, 224] width 114 height 19
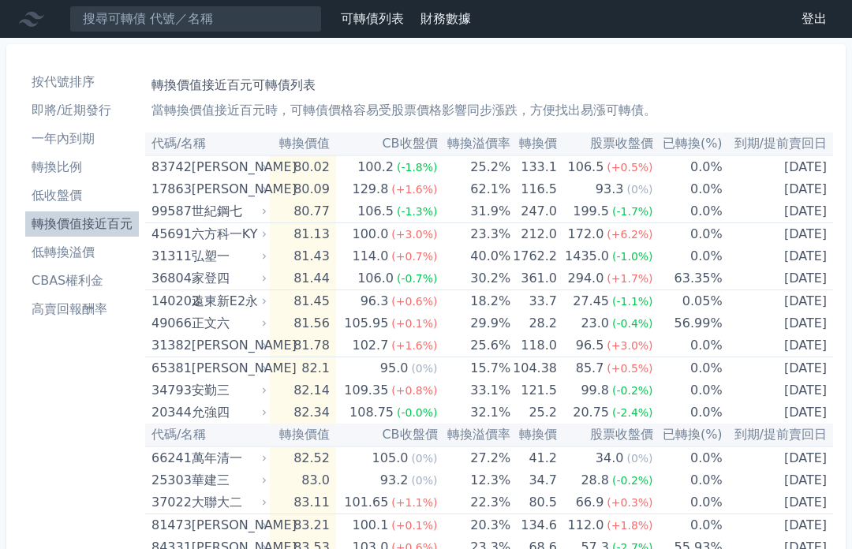
click at [119, 225] on li "轉換價值接近百元" at bounding box center [82, 224] width 114 height 19
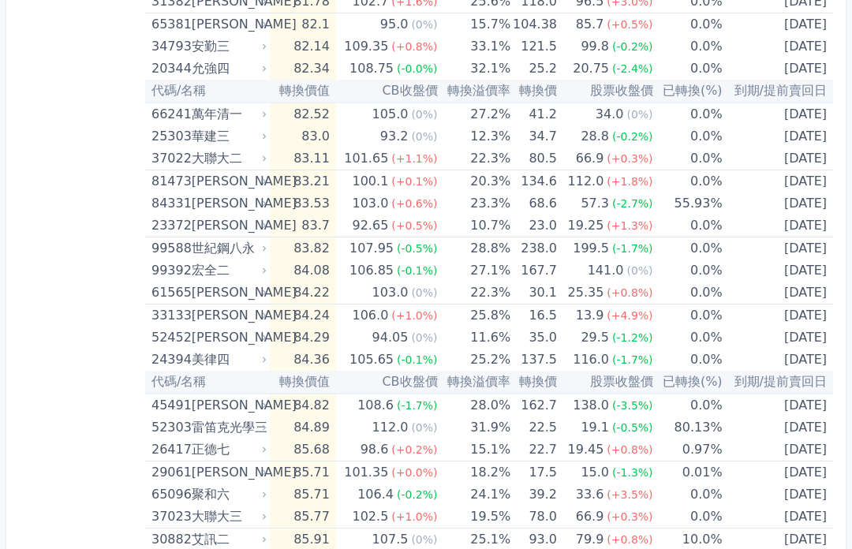
scroll to position [415, 0]
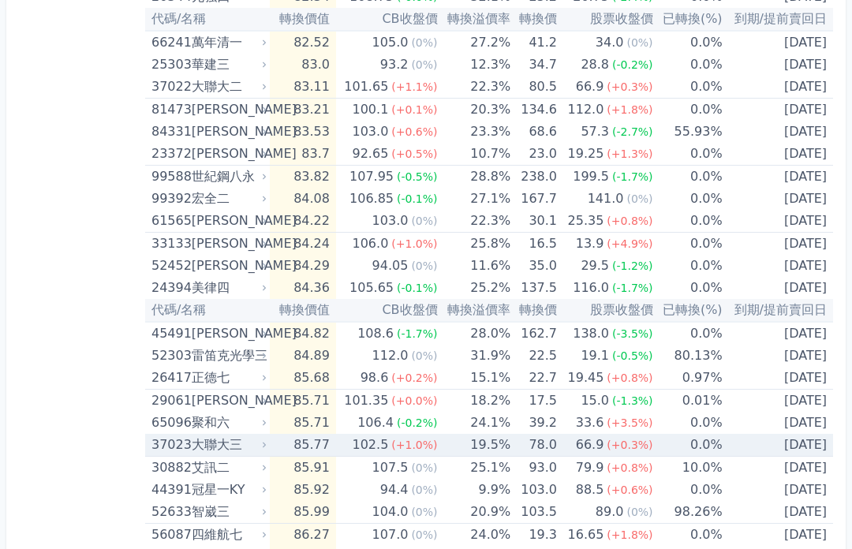
click at [548, 446] on td "78.0" at bounding box center [534, 446] width 47 height 23
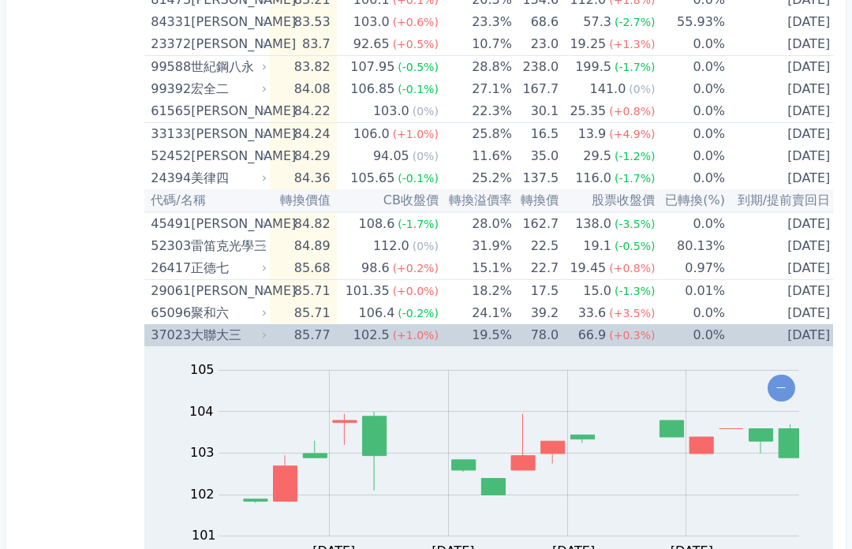
scroll to position [525, 0]
click at [804, 331] on td "[DATE]" at bounding box center [780, 336] width 111 height 22
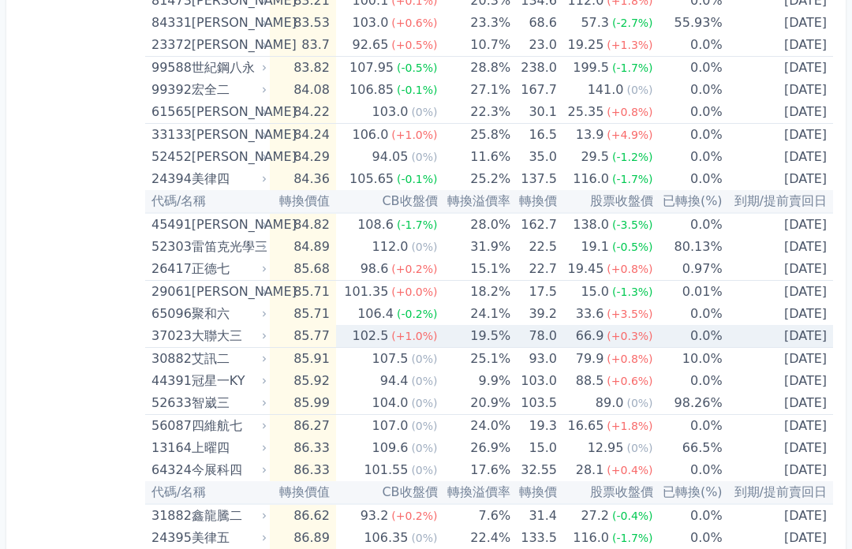
click at [826, 333] on td "[DATE]" at bounding box center [778, 336] width 110 height 23
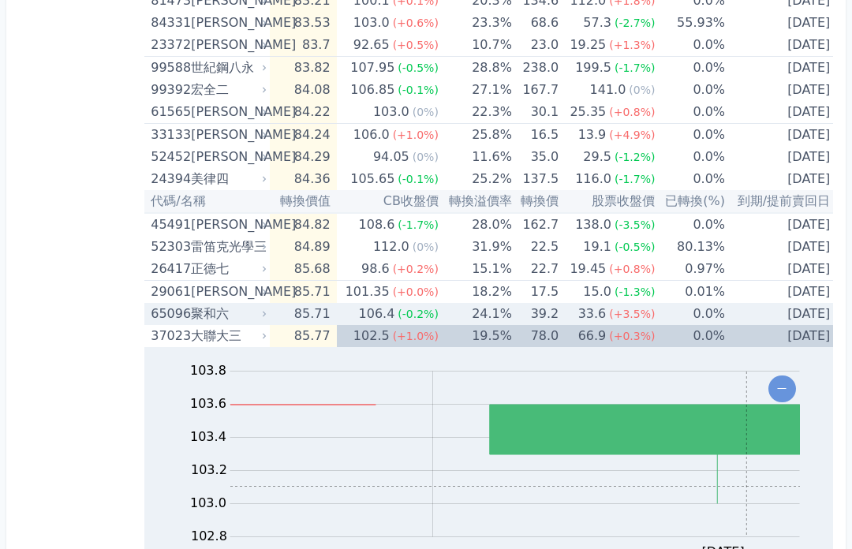
click at [550, 310] on td "39.2" at bounding box center [535, 314] width 47 height 22
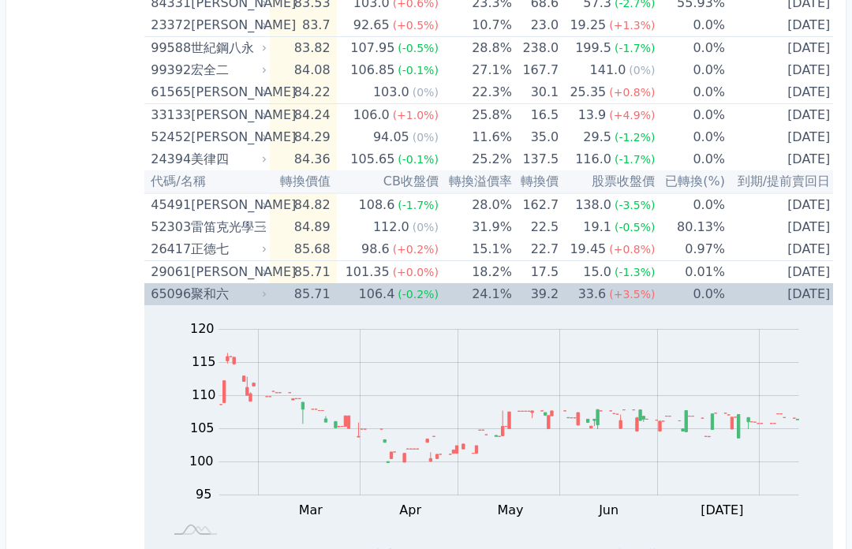
scroll to position [544, 0]
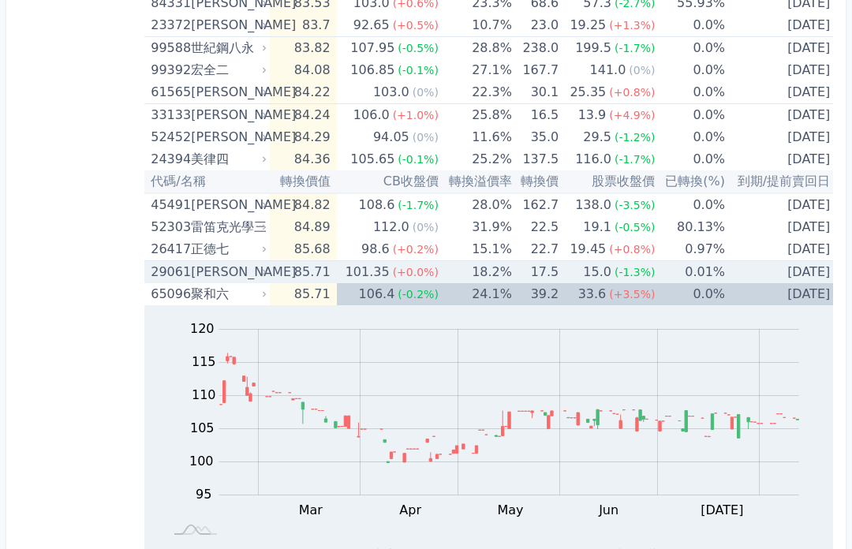
click at [563, 273] on td "15.0 (-1.3%)" at bounding box center [607, 273] width 96 height 23
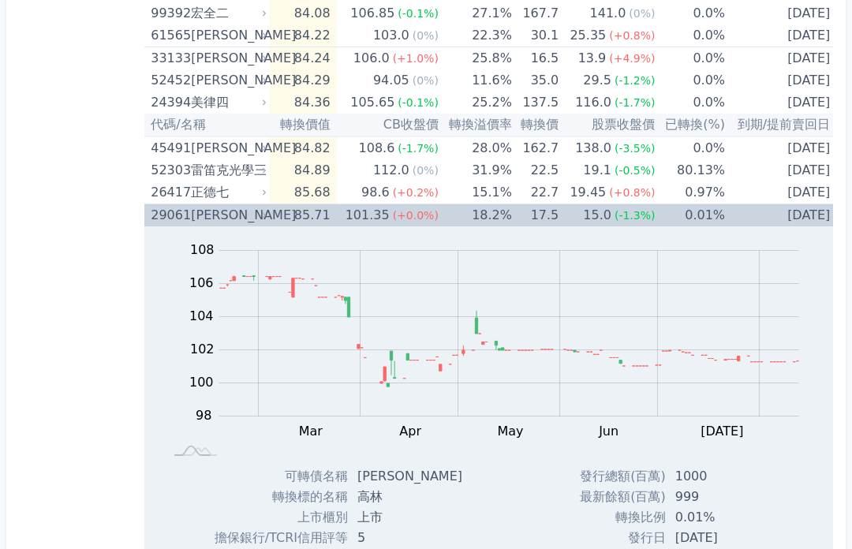
scroll to position [546, 0]
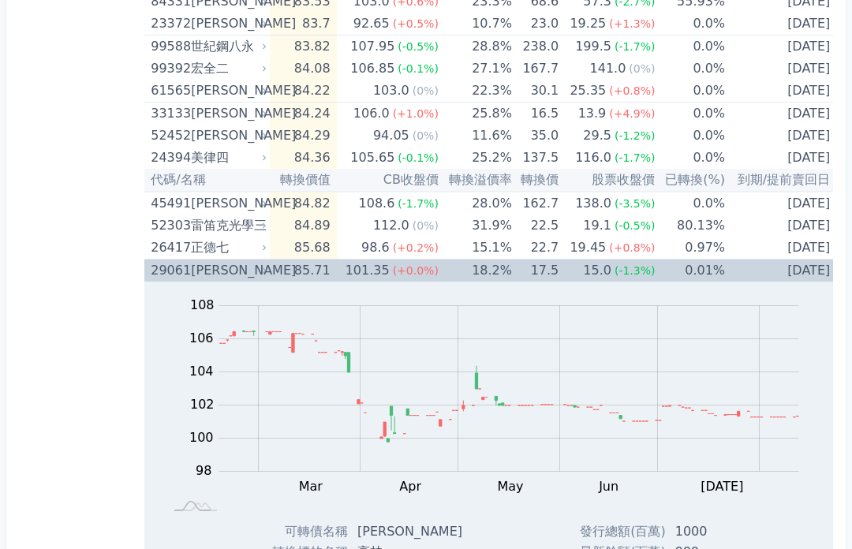
click at [551, 242] on td "22.7" at bounding box center [535, 248] width 47 height 23
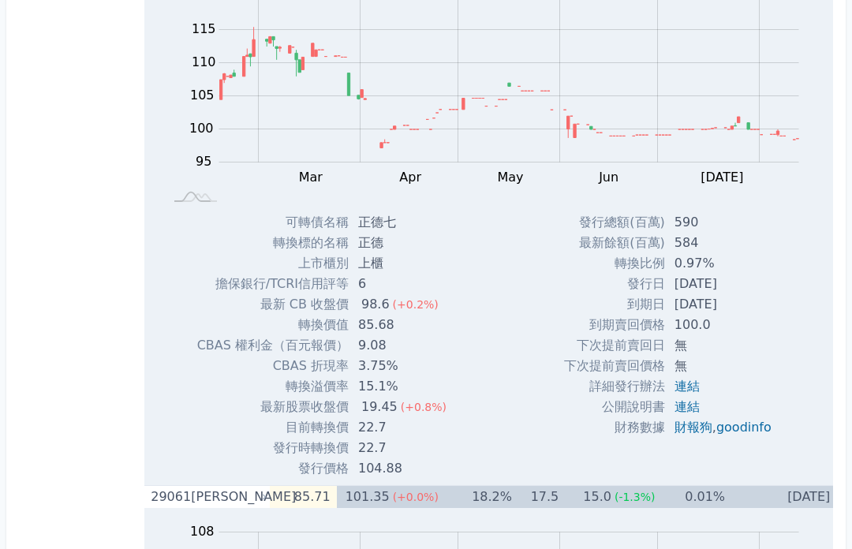
scroll to position [835, 0]
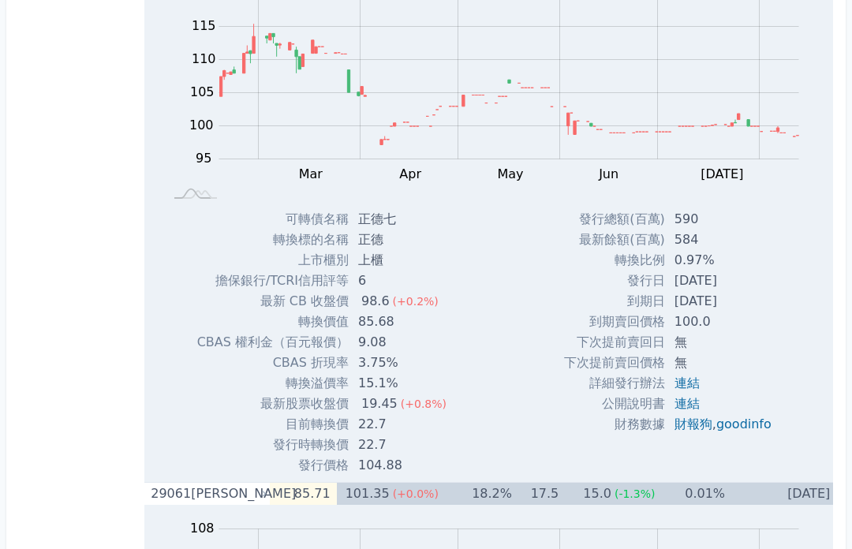
click at [753, 432] on link "goodinfo" at bounding box center [744, 425] width 55 height 15
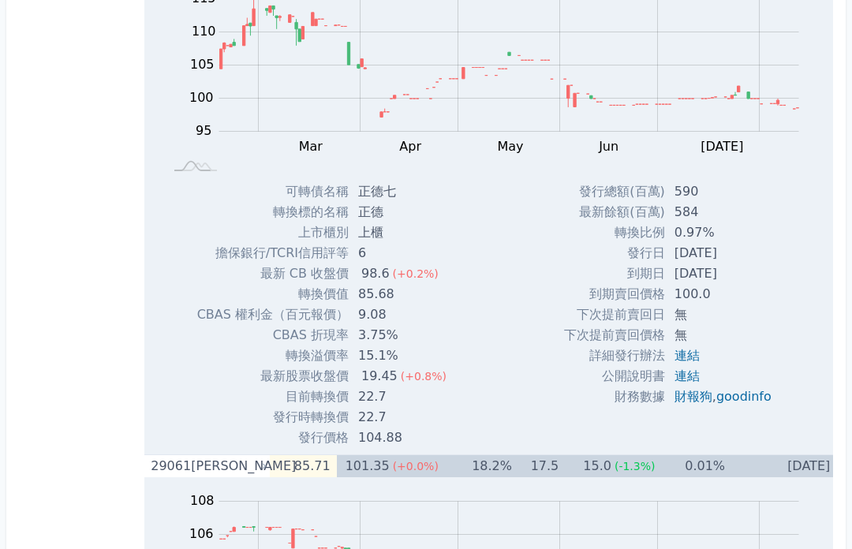
click at [684, 462] on td "0.01%" at bounding box center [690, 466] width 70 height 23
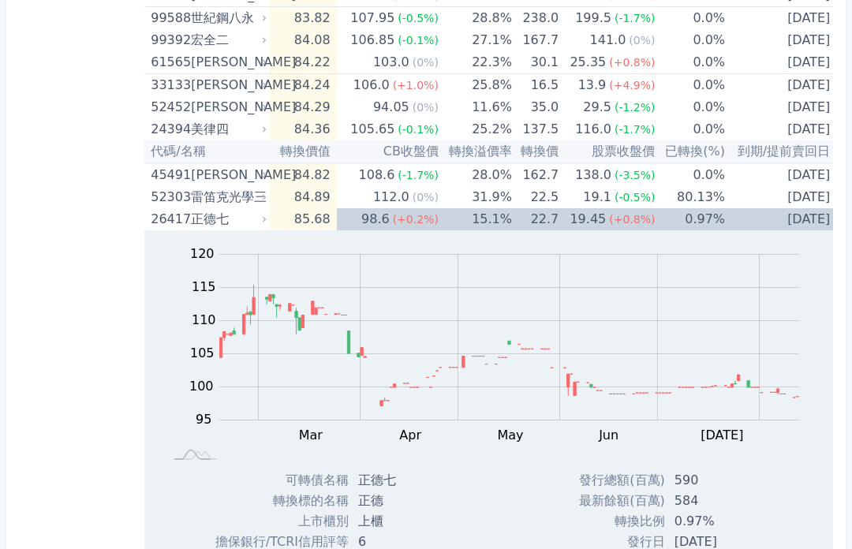
scroll to position [564, 0]
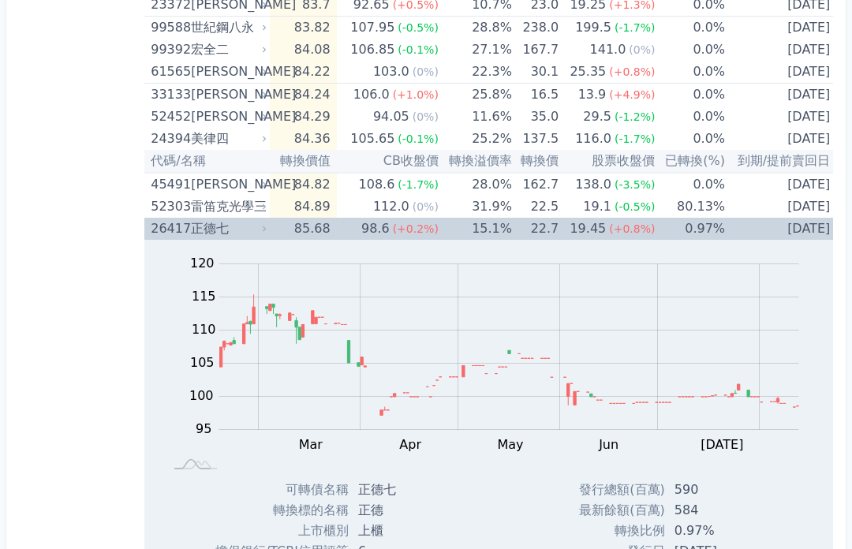
click at [159, 230] on div "26417" at bounding box center [169, 230] width 36 height 22
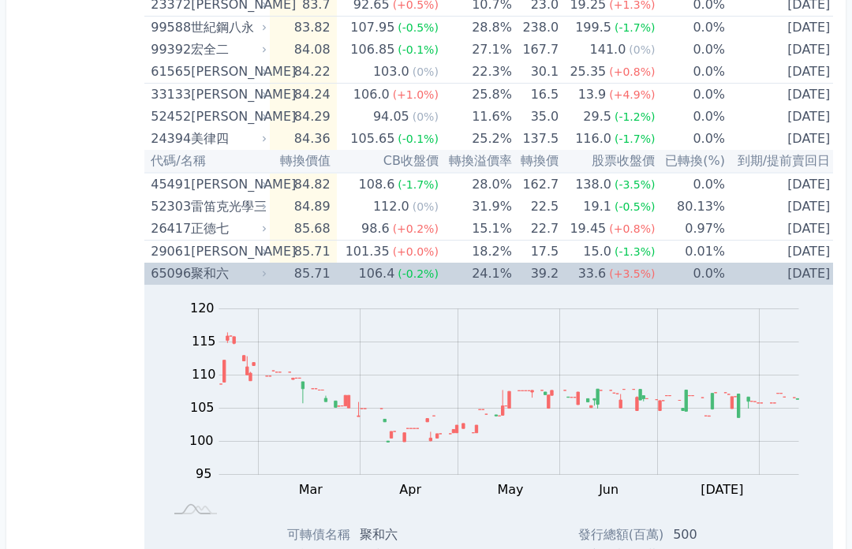
click at [736, 275] on td "[DATE]" at bounding box center [780, 274] width 111 height 22
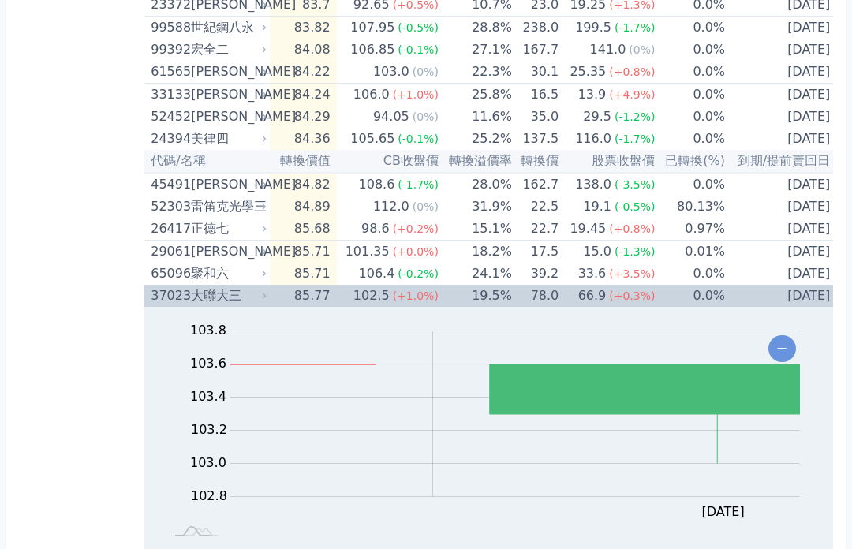
click at [597, 292] on div "66.9" at bounding box center [592, 296] width 35 height 22
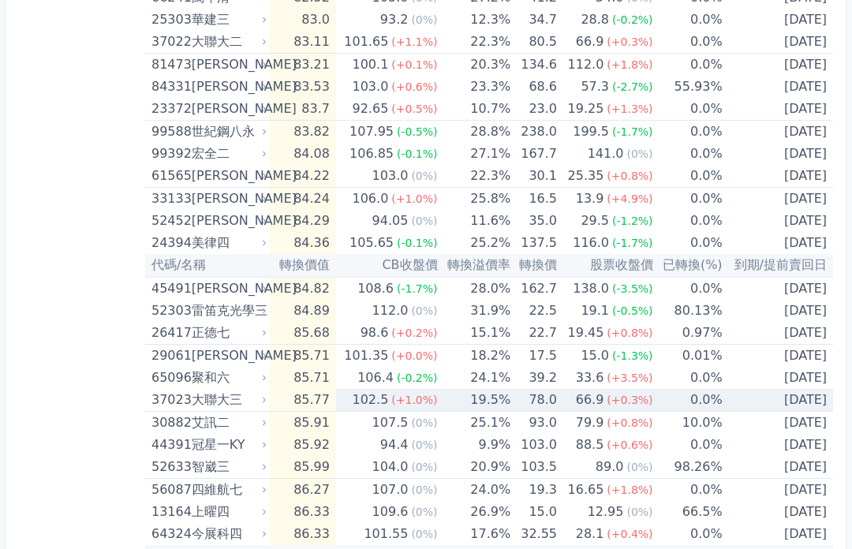
scroll to position [460, 0]
click at [552, 218] on td "35.0" at bounding box center [534, 222] width 47 height 22
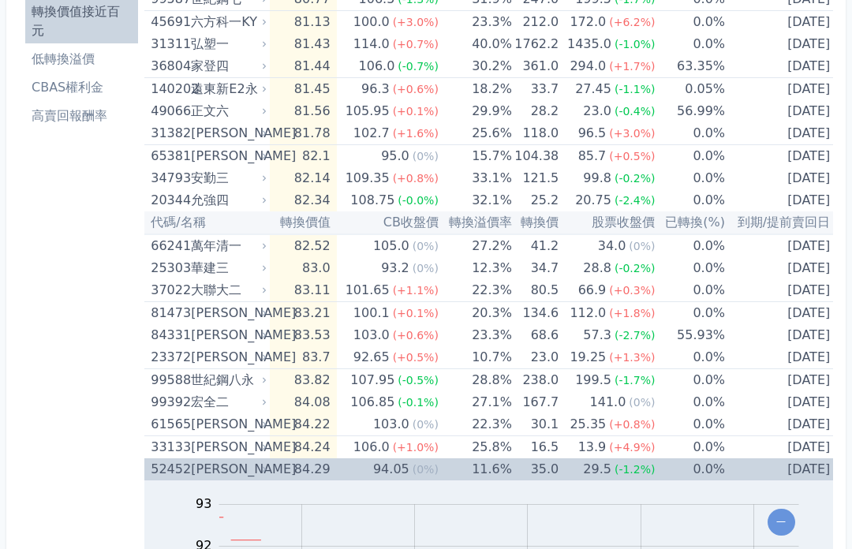
scroll to position [238, 0]
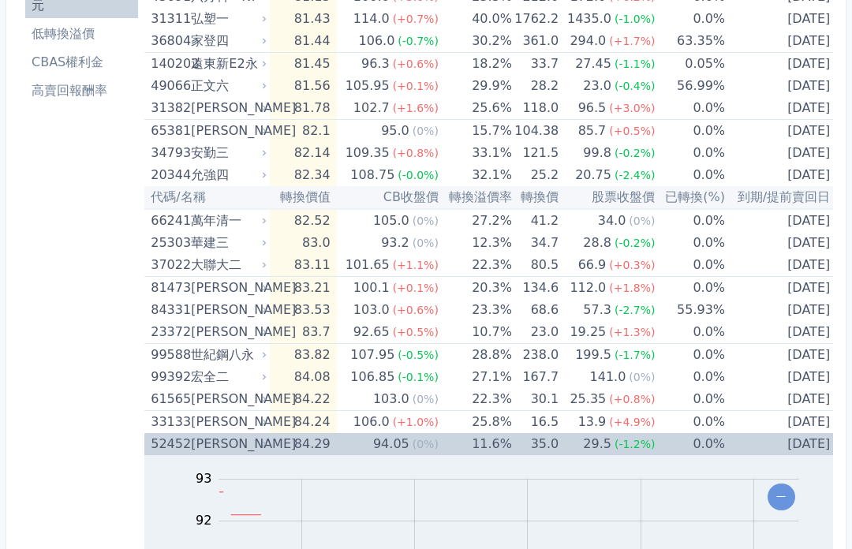
click at [549, 447] on td "35.0" at bounding box center [535, 444] width 47 height 22
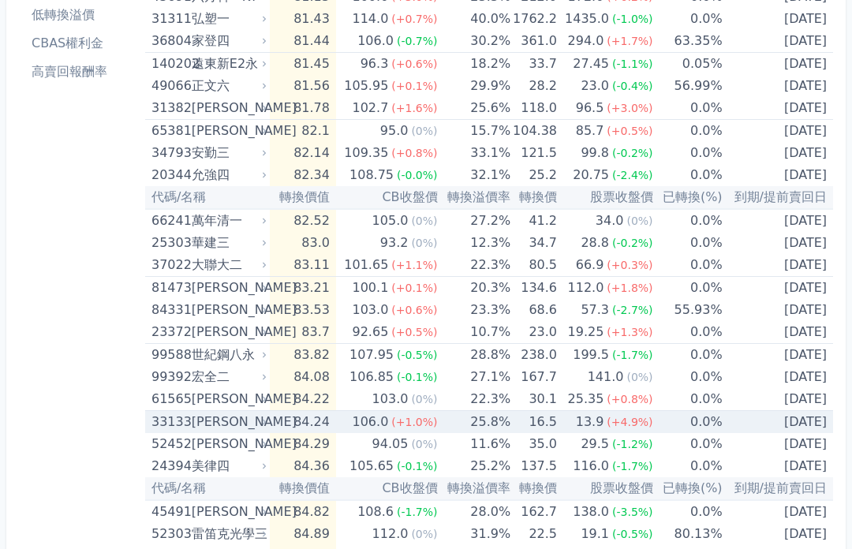
click at [560, 421] on td "13.9 (+4.9%)" at bounding box center [605, 422] width 96 height 23
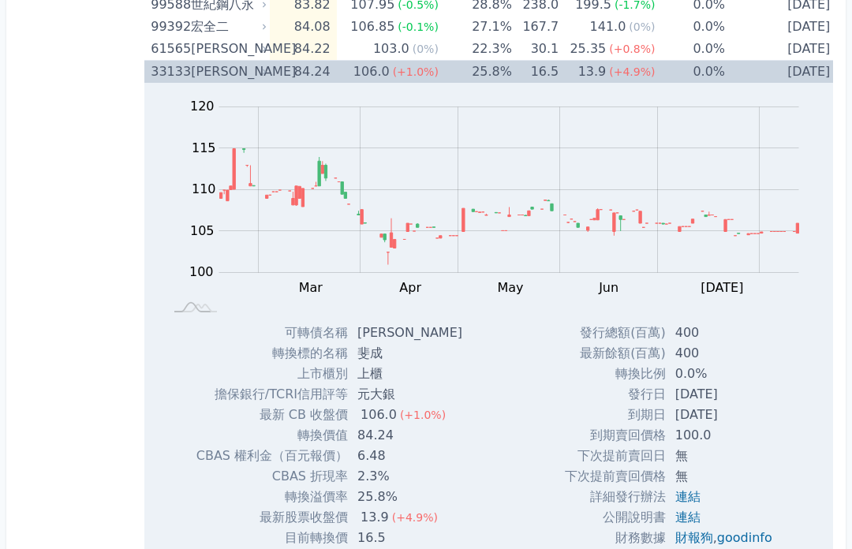
scroll to position [593, 0]
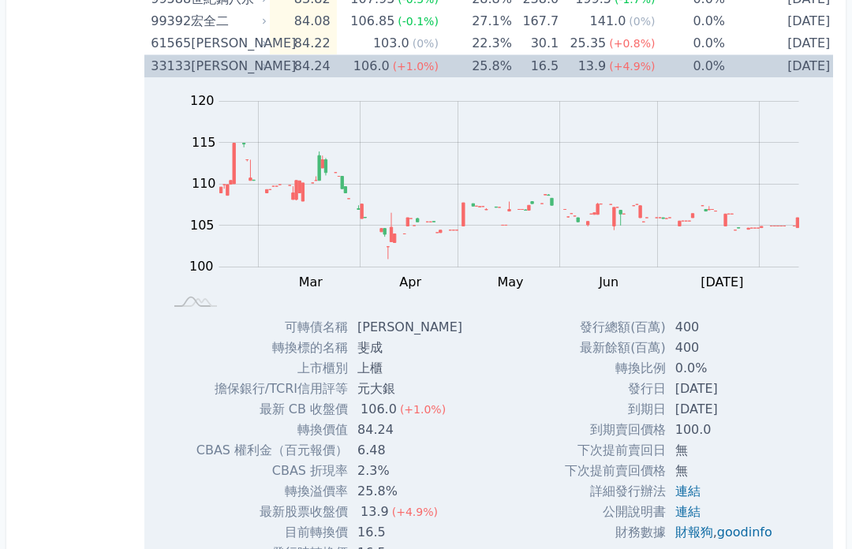
click at [744, 533] on link "goodinfo" at bounding box center [744, 533] width 55 height 15
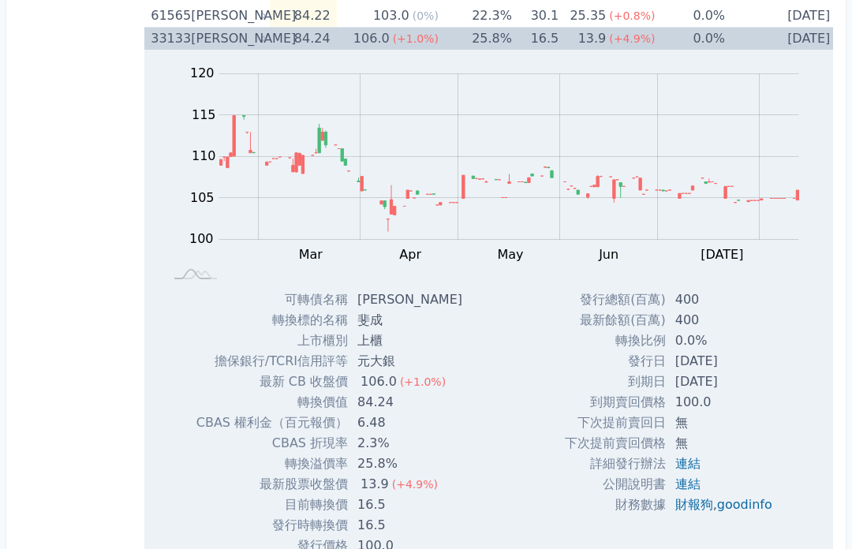
click at [477, 37] on td "25.8%" at bounding box center [475, 39] width 73 height 23
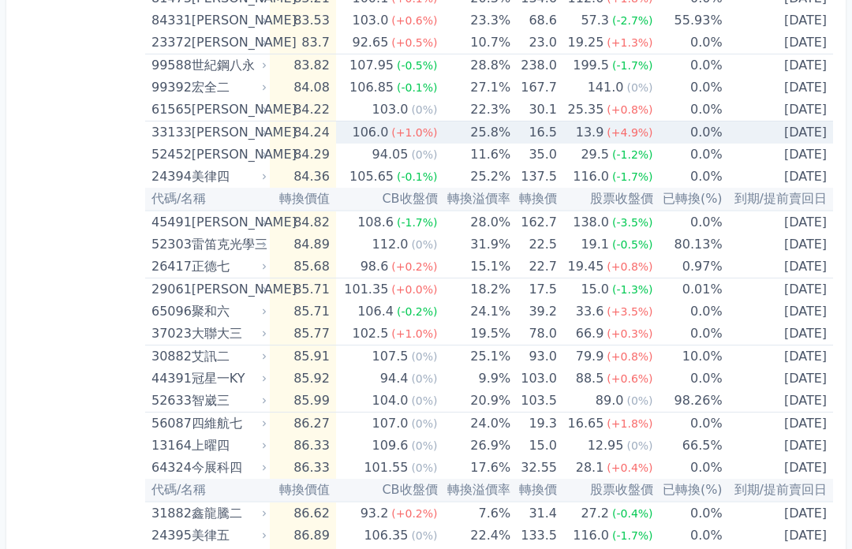
scroll to position [526, 0]
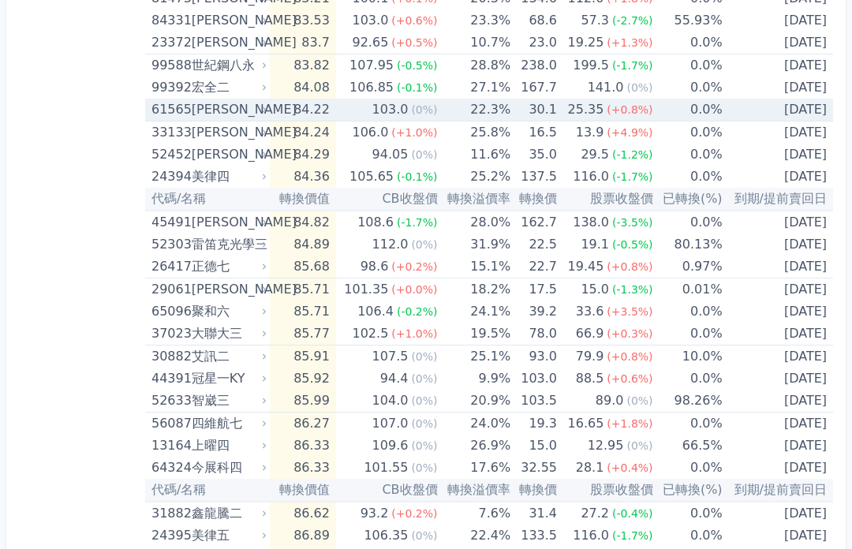
click at [547, 107] on td "30.1" at bounding box center [534, 110] width 47 height 23
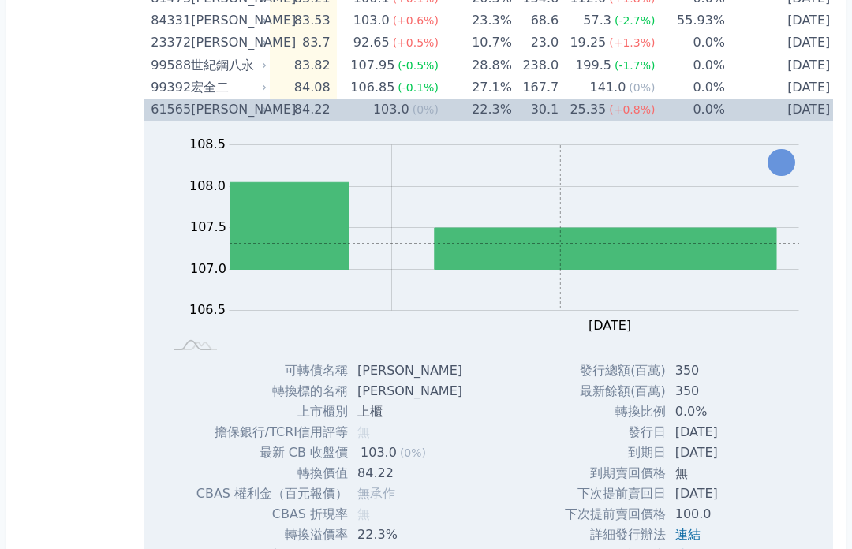
click at [713, 109] on td "0.0%" at bounding box center [690, 110] width 70 height 22
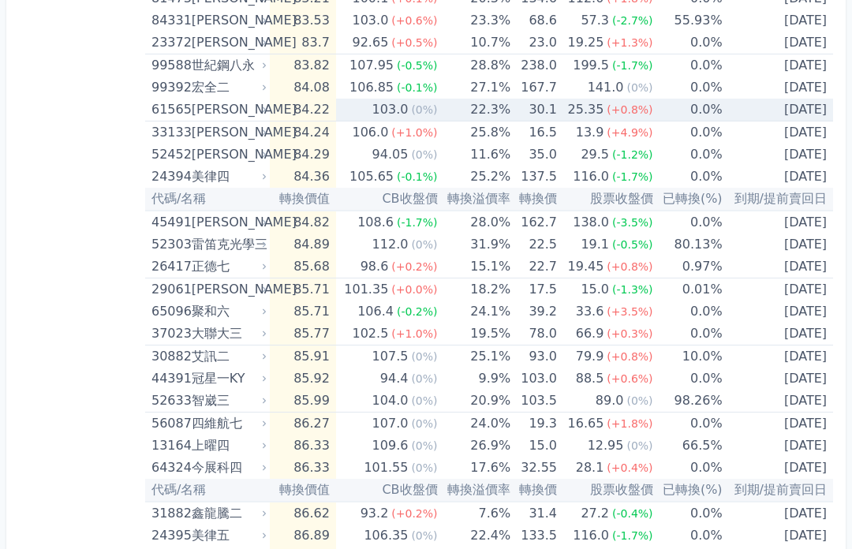
click at [692, 107] on td "0.0%" at bounding box center [687, 110] width 69 height 23
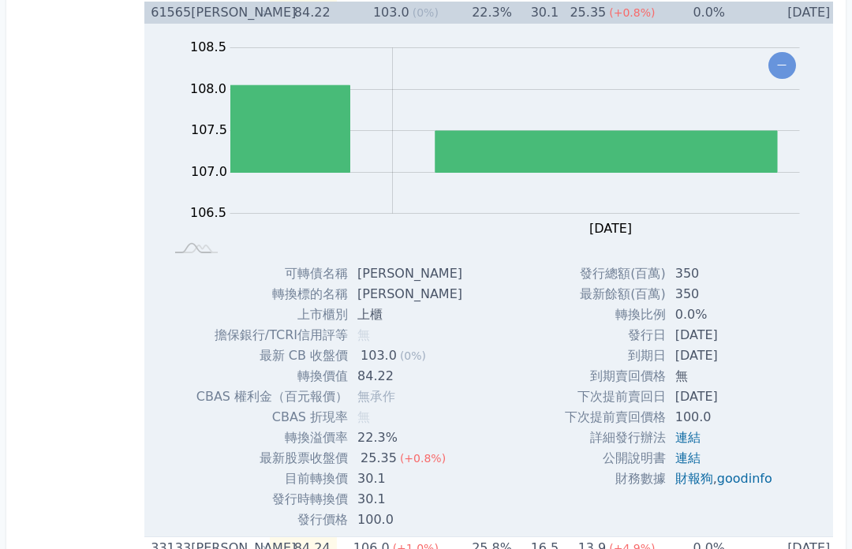
scroll to position [627, 0]
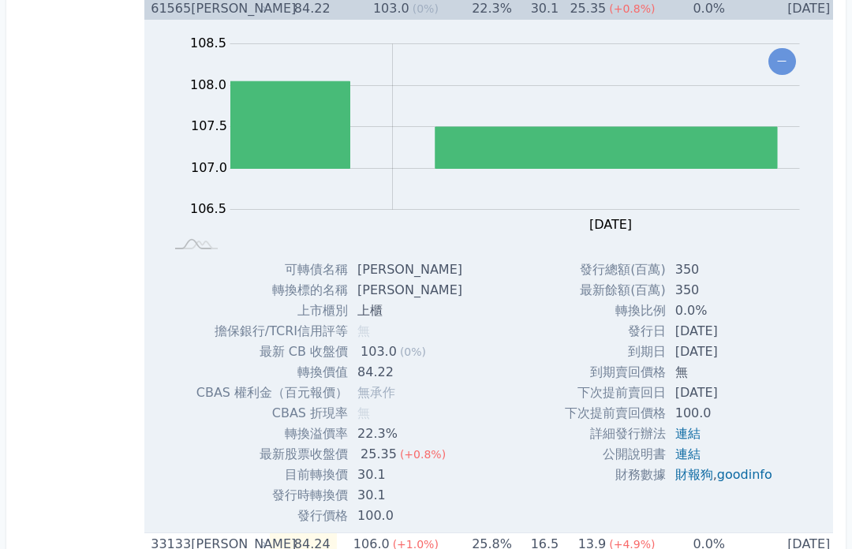
click at [755, 483] on link "goodinfo" at bounding box center [744, 475] width 55 height 15
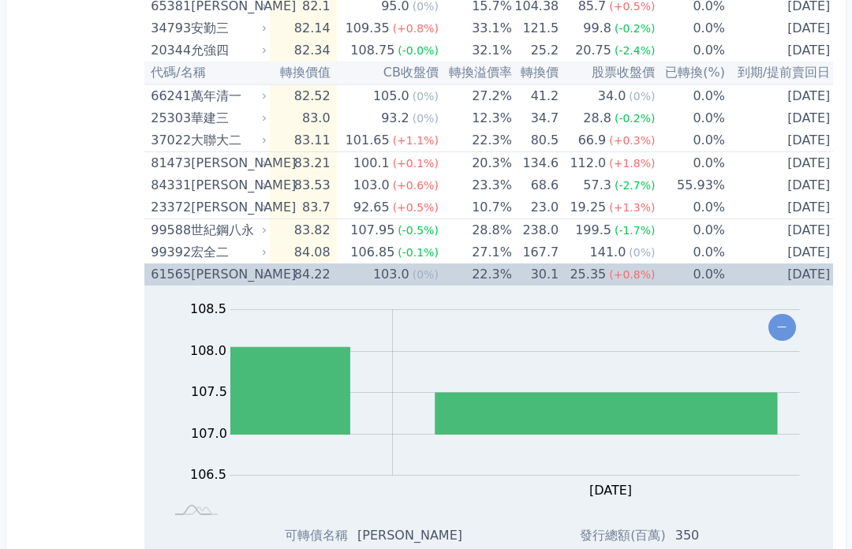
scroll to position [358, 0]
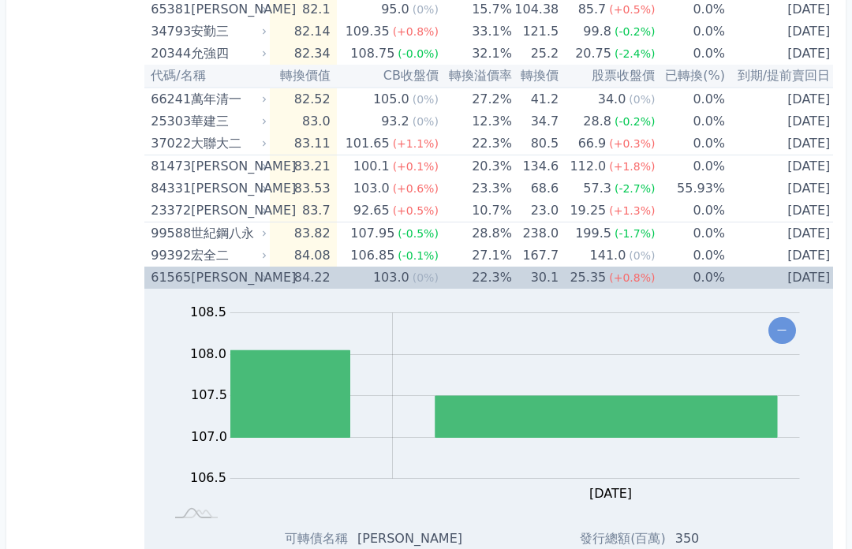
click at [595, 277] on div "25.35" at bounding box center [588, 279] width 43 height 22
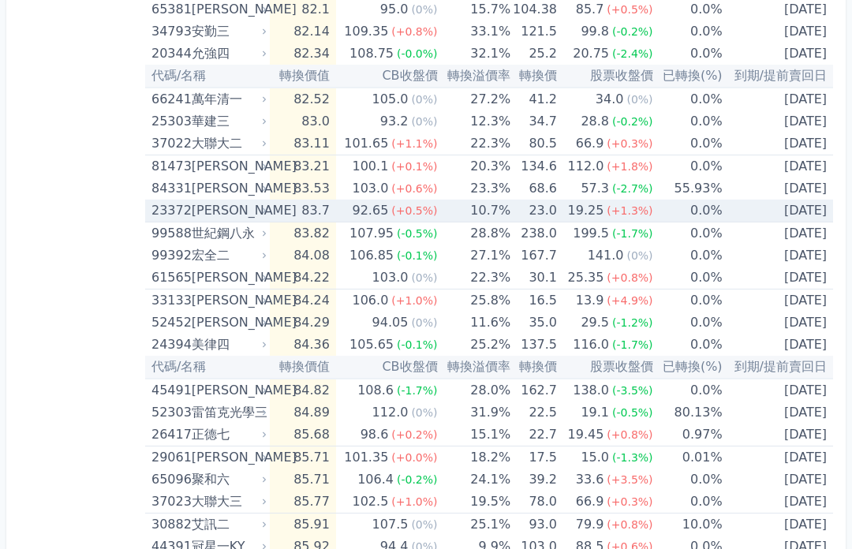
click at [547, 208] on td "23.0" at bounding box center [534, 211] width 47 height 23
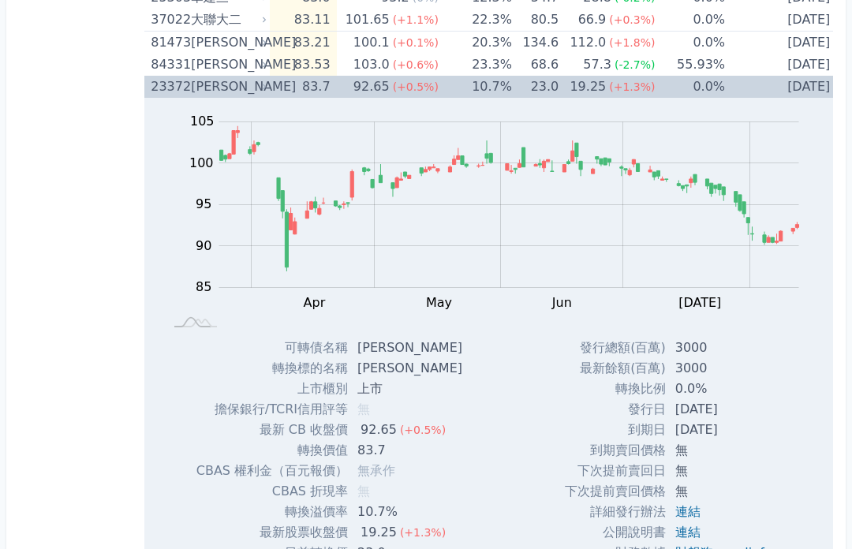
scroll to position [485, 0]
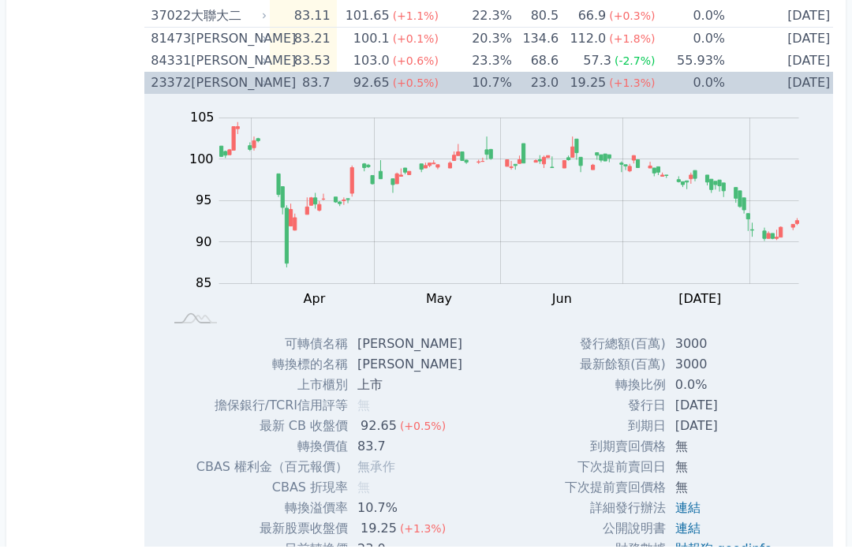
click at [754, 545] on link "goodinfo" at bounding box center [744, 551] width 55 height 15
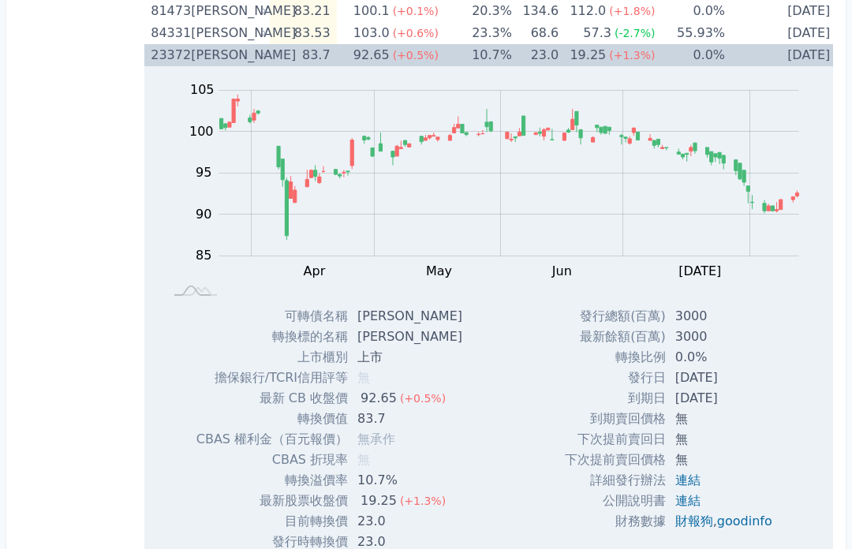
click at [583, 45] on div "19.25" at bounding box center [588, 55] width 43 height 22
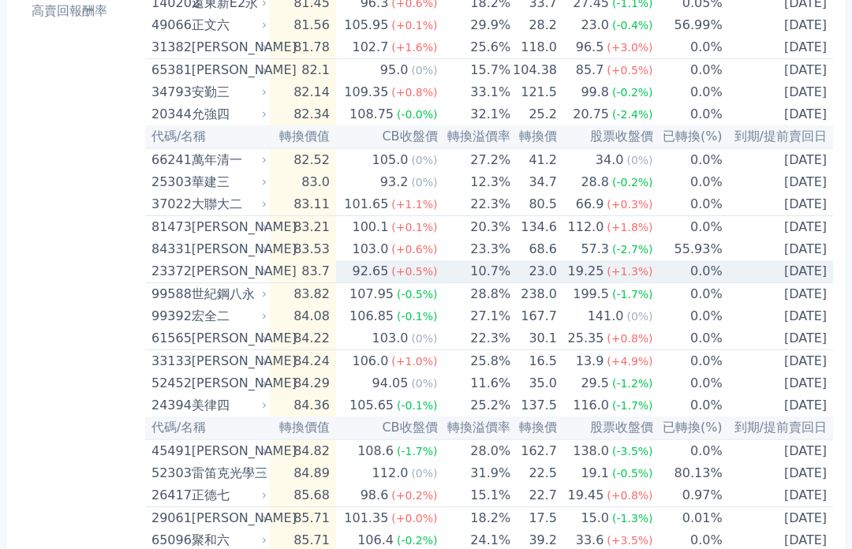
scroll to position [298, 0]
click at [547, 222] on td "134.6" at bounding box center [534, 228] width 47 height 23
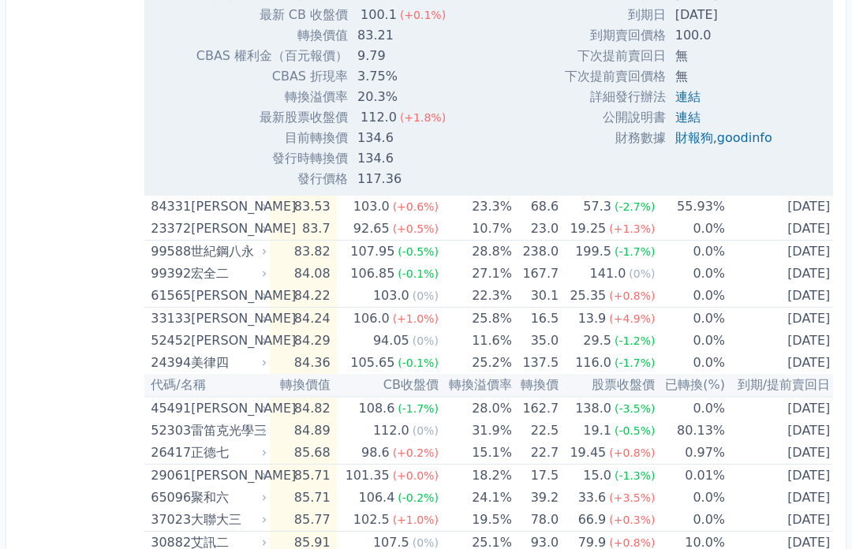
scroll to position [854, 0]
click at [743, 137] on link "goodinfo" at bounding box center [744, 137] width 55 height 15
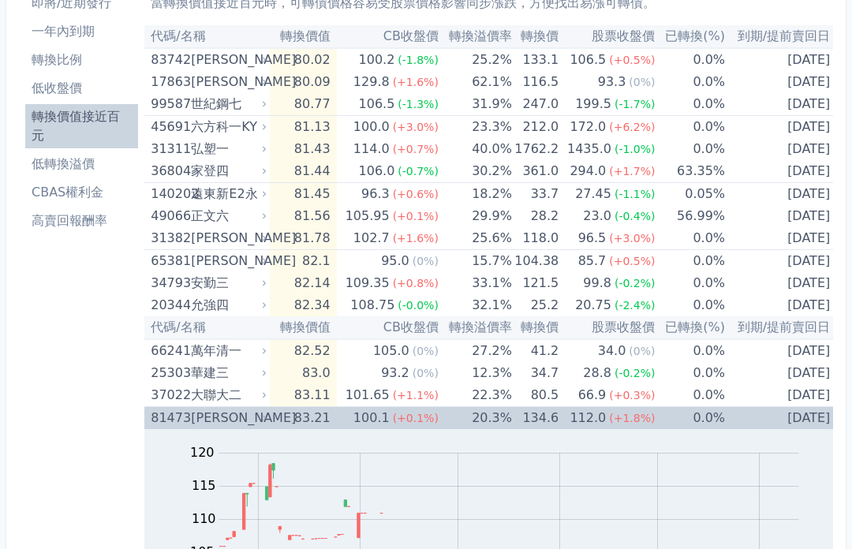
scroll to position [106, 0]
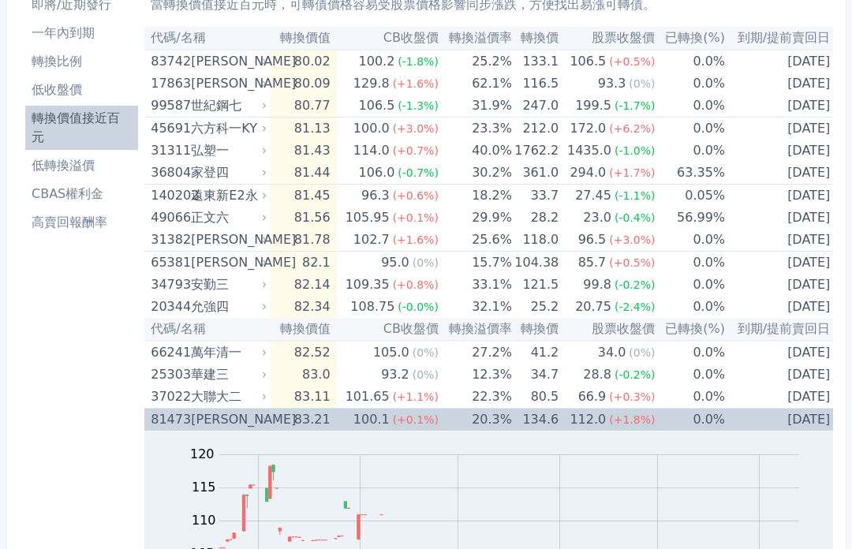
click at [249, 422] on div "[PERSON_NAME]" at bounding box center [227, 420] width 73 height 22
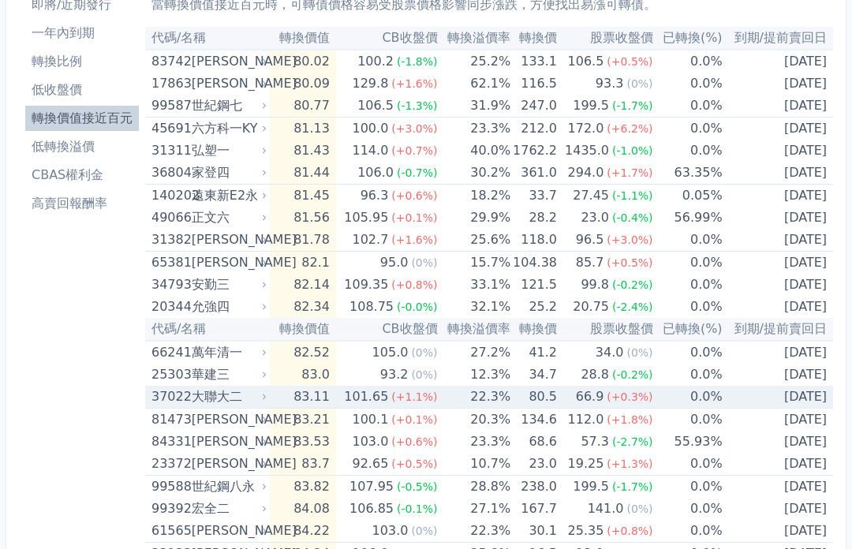
click at [531, 399] on td "80.5" at bounding box center [534, 397] width 47 height 23
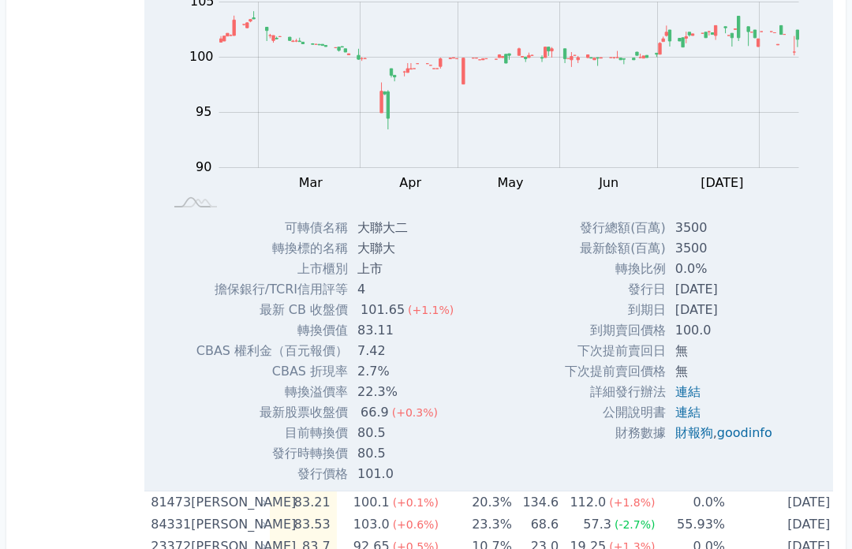
scroll to position [535, 0]
click at [754, 432] on link "goodinfo" at bounding box center [744, 433] width 55 height 15
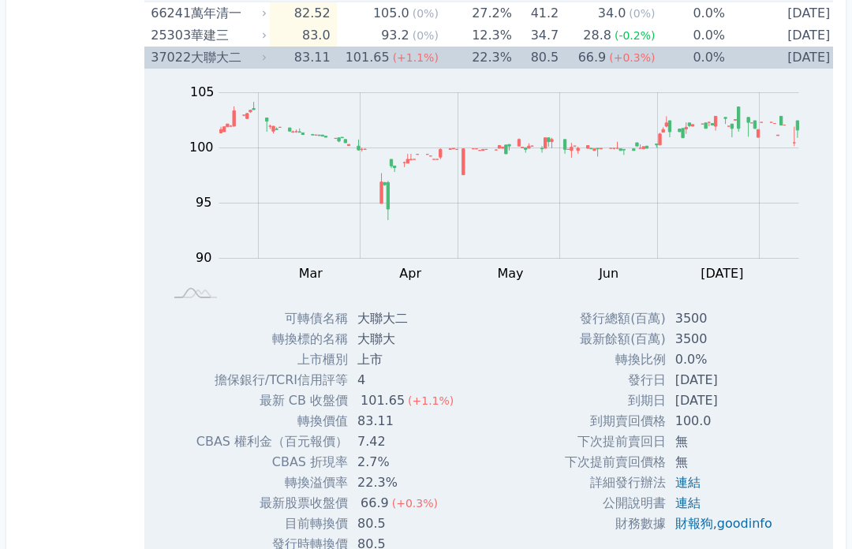
scroll to position [445, 0]
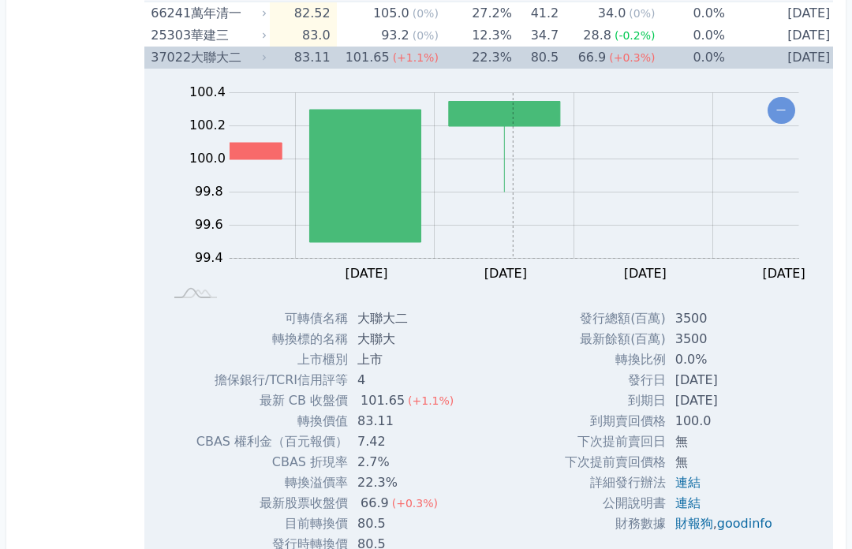
click at [524, 47] on td "80.5" at bounding box center [535, 58] width 47 height 22
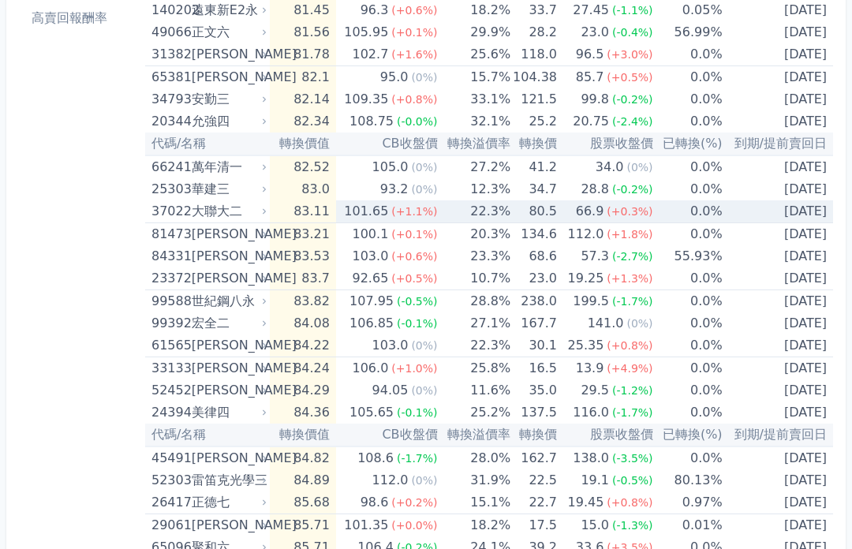
scroll to position [290, 0]
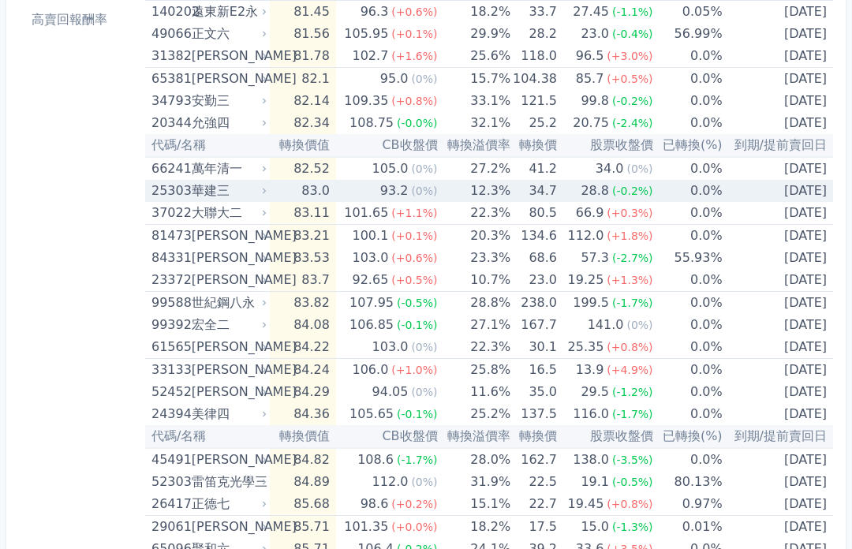
click at [531, 189] on td "34.7" at bounding box center [534, 191] width 47 height 22
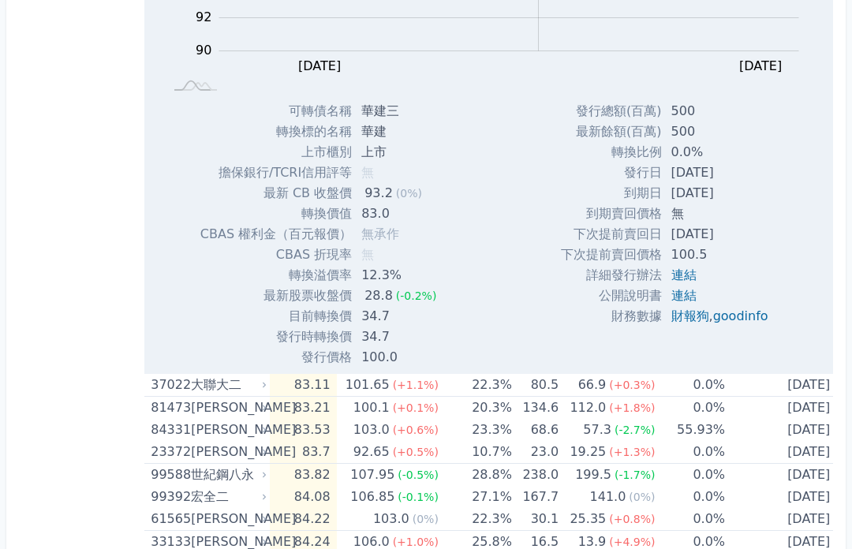
scroll to position [631, 0]
click at [743, 314] on link "goodinfo" at bounding box center [740, 316] width 55 height 15
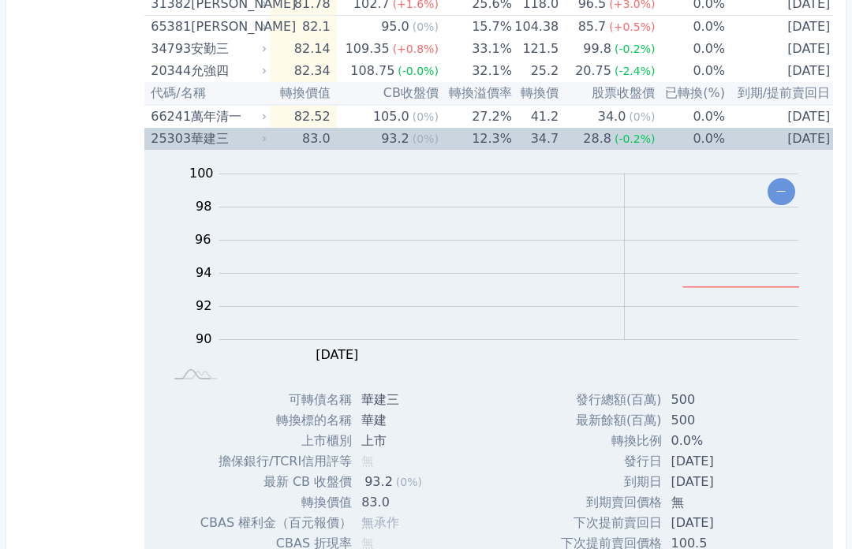
scroll to position [341, 0]
click at [636, 137] on span "(-0.2%)" at bounding box center [635, 139] width 41 height 13
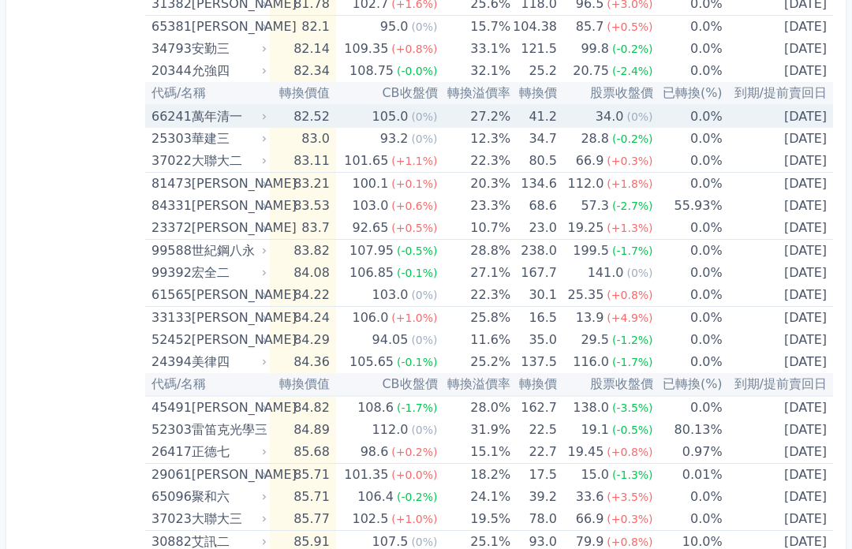
click at [548, 110] on td "41.2" at bounding box center [534, 116] width 47 height 23
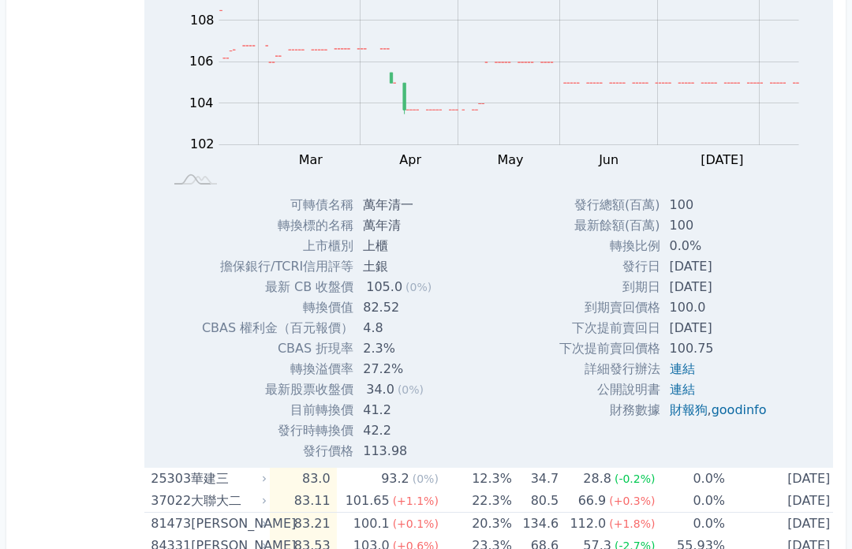
scroll to position [514, 0]
click at [743, 406] on link "goodinfo" at bounding box center [739, 410] width 55 height 15
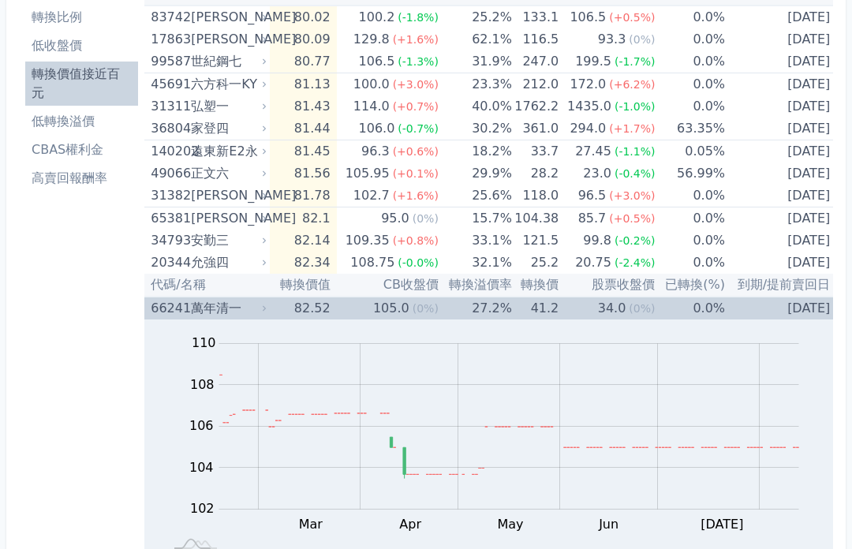
scroll to position [68, 0]
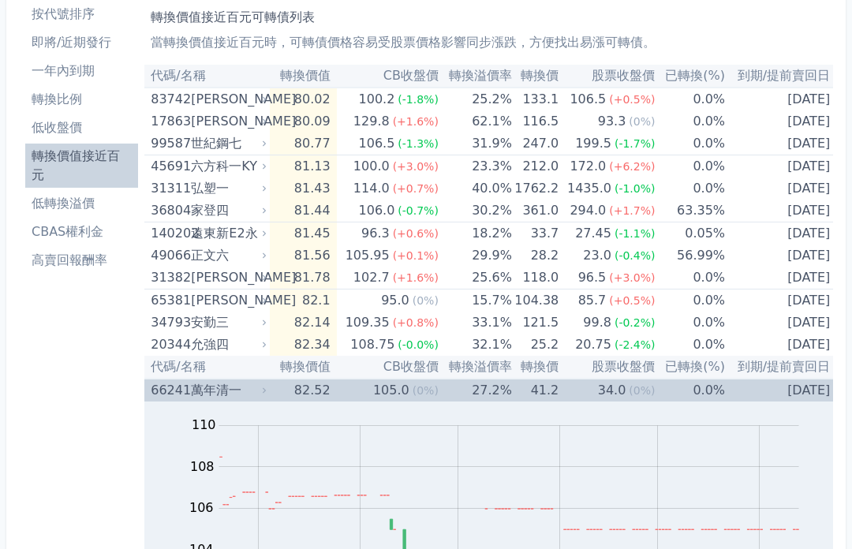
click at [490, 384] on td "27.2%" at bounding box center [475, 390] width 73 height 23
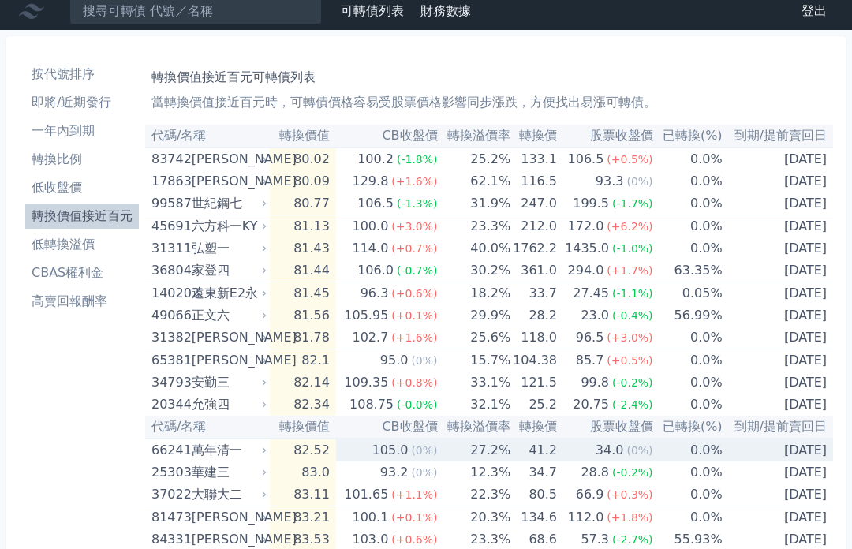
scroll to position [7, 0]
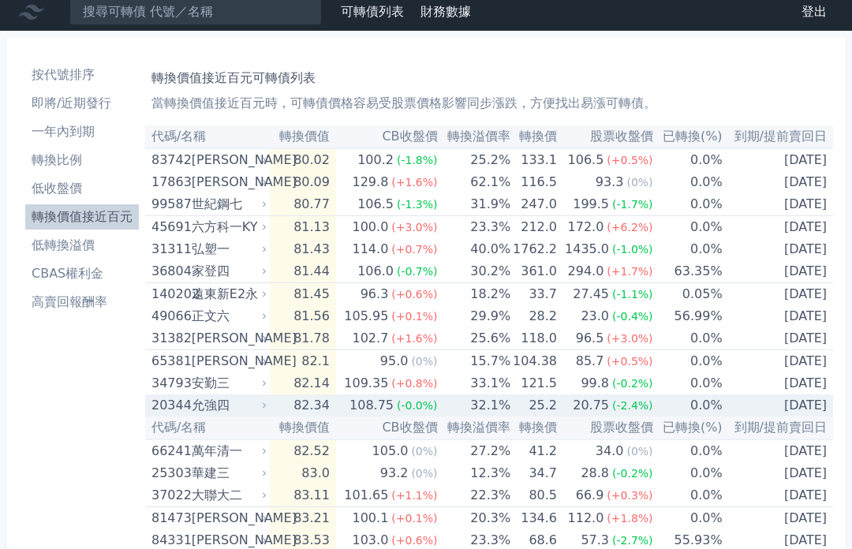
click at [541, 411] on td "25.2" at bounding box center [534, 406] width 47 height 22
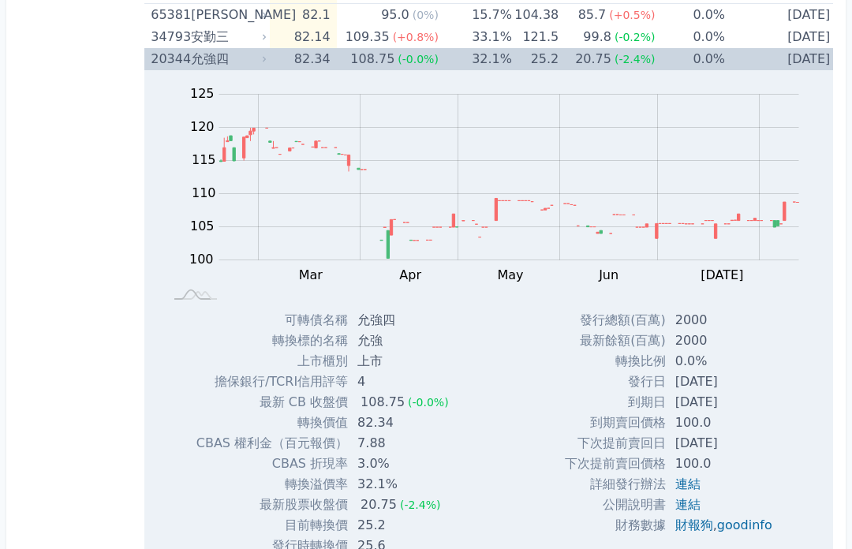
scroll to position [346, 0]
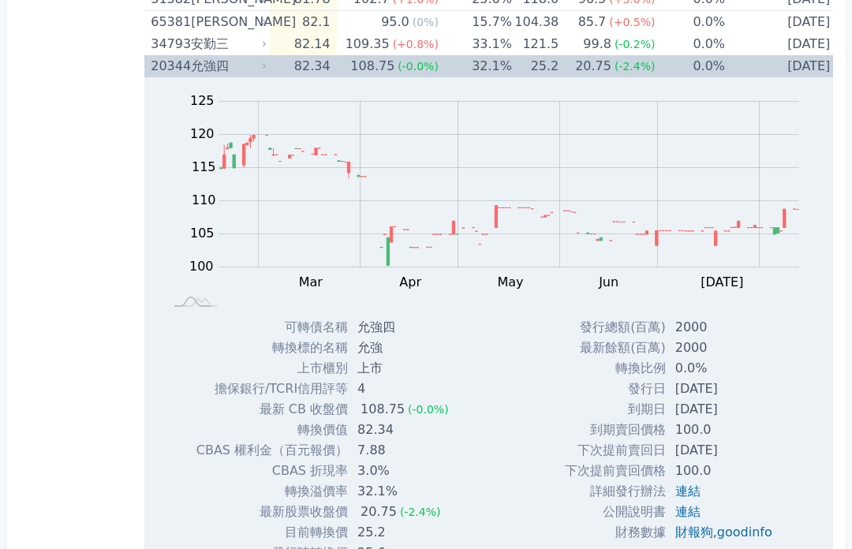
click at [732, 527] on link "goodinfo" at bounding box center [744, 532] width 55 height 15
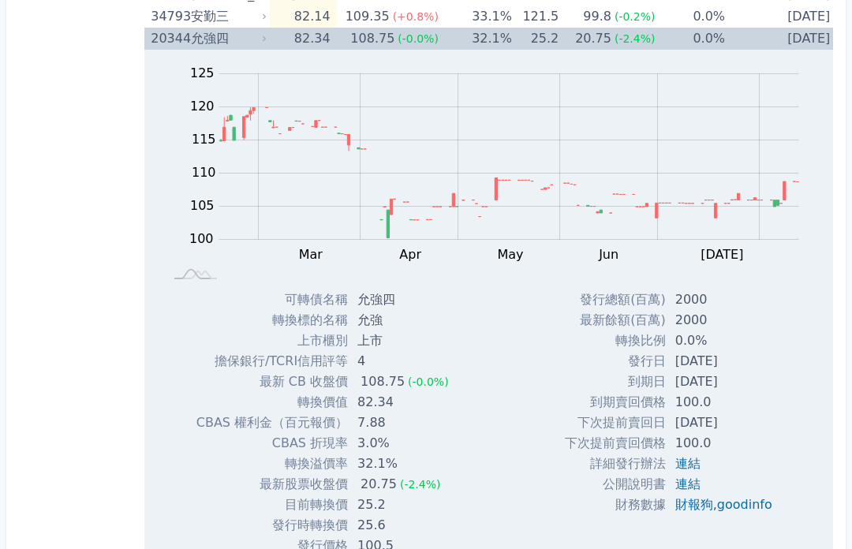
click at [706, 36] on td "0.0%" at bounding box center [690, 39] width 70 height 22
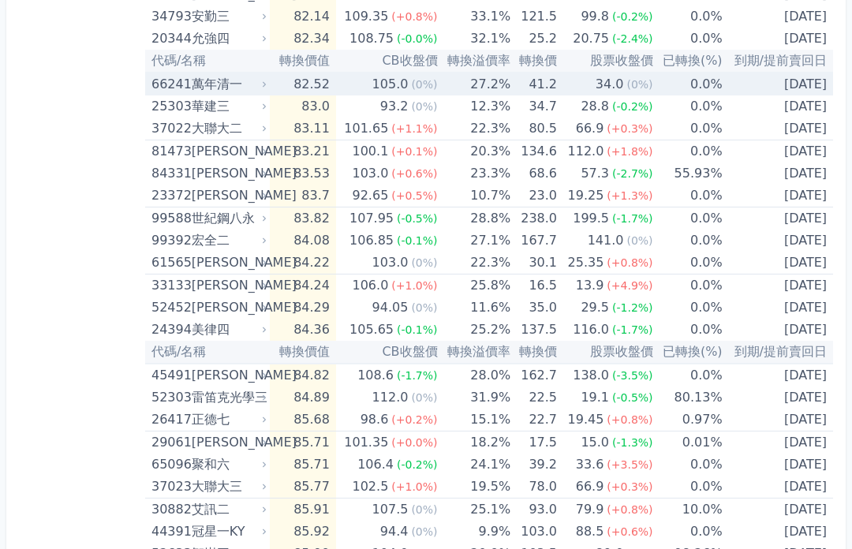
click at [646, 91] on span "(0%)" at bounding box center [640, 84] width 26 height 13
